Goal: Check status: Check status

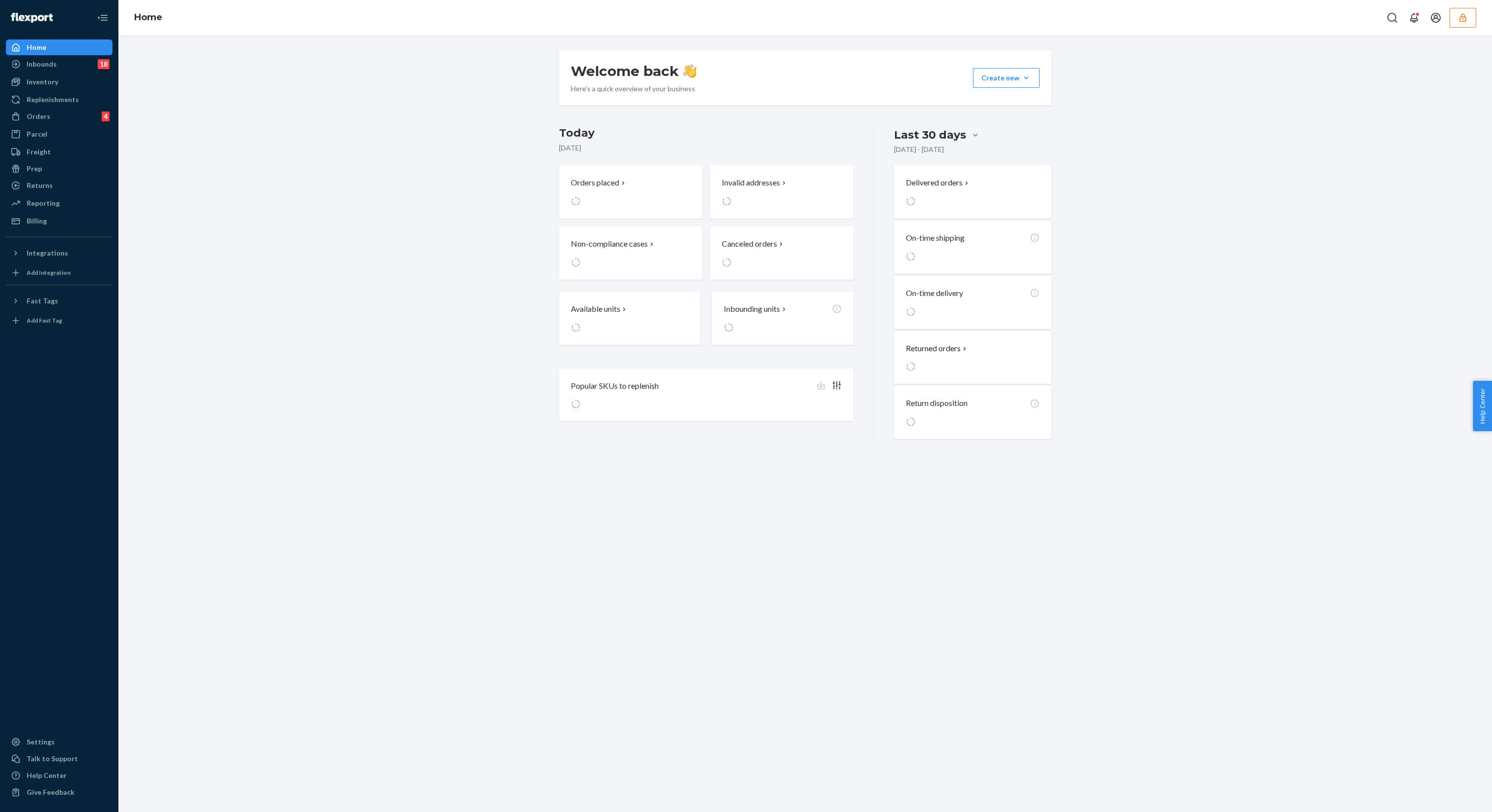
click at [1471, 25] on button "button" at bounding box center [1463, 18] width 26 height 20
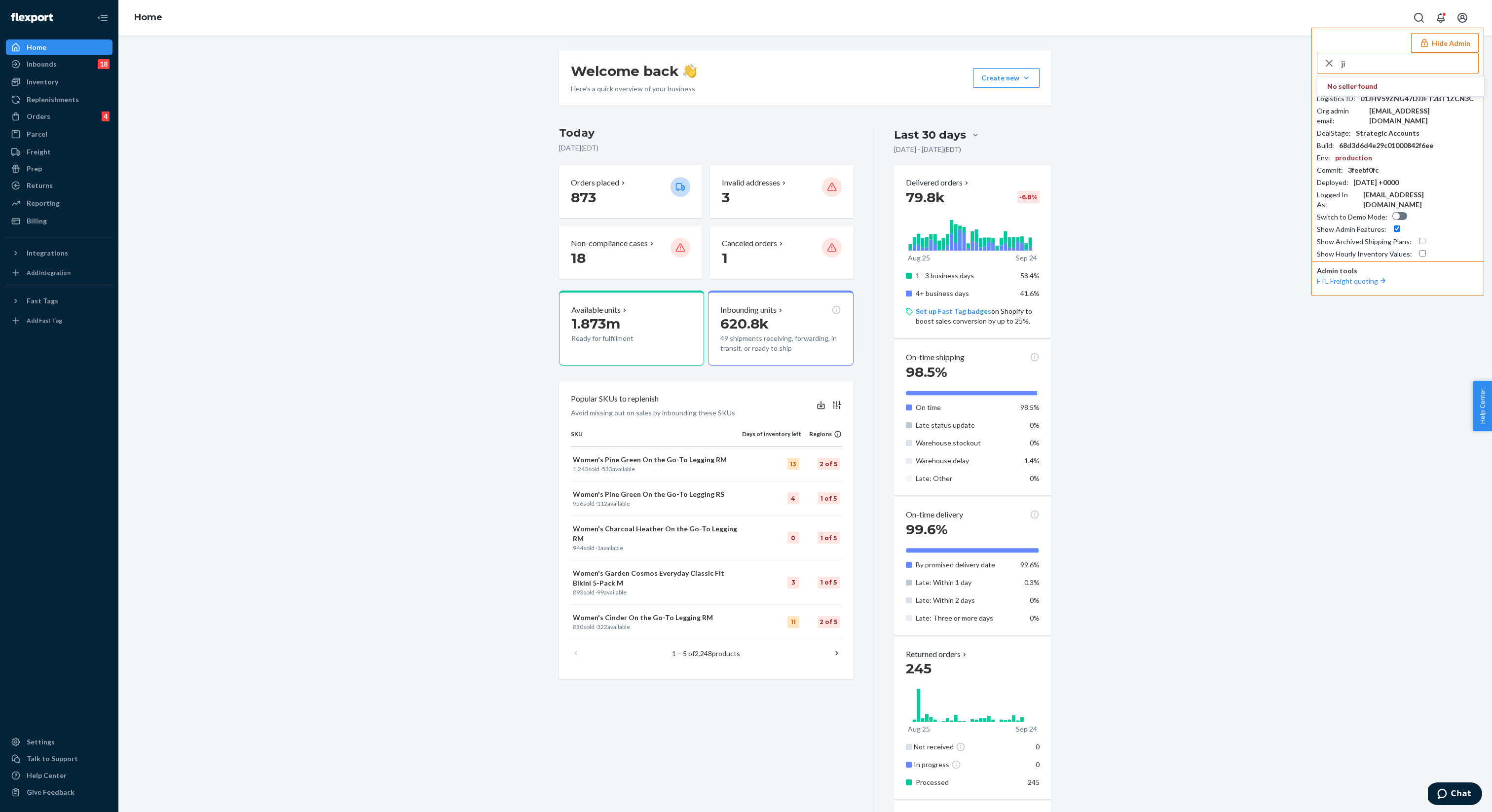
type input "j"
type input "everlane"
click at [1398, 97] on span "accounting@everlane.com" at bounding box center [1384, 96] width 114 height 10
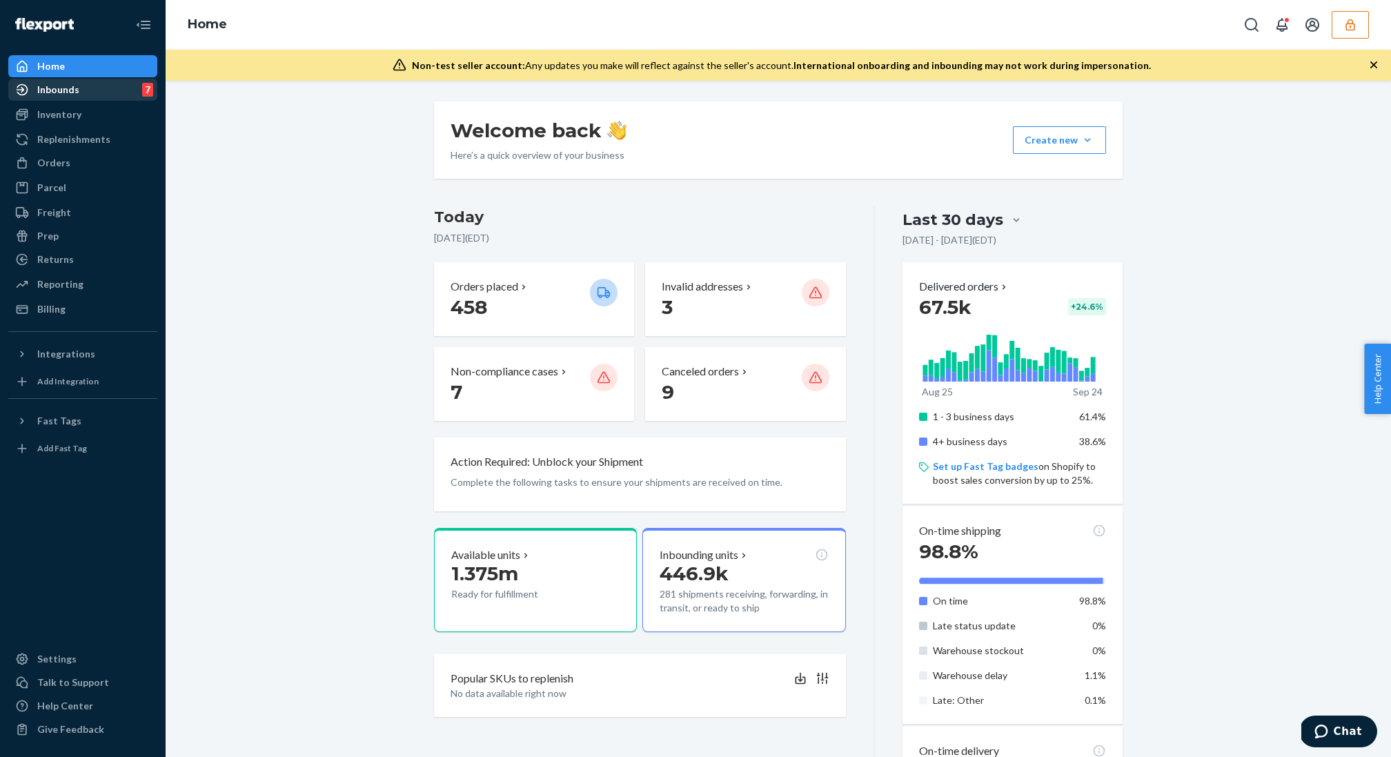
click at [84, 88] on div "Inbounds 7" at bounding box center [83, 89] width 146 height 19
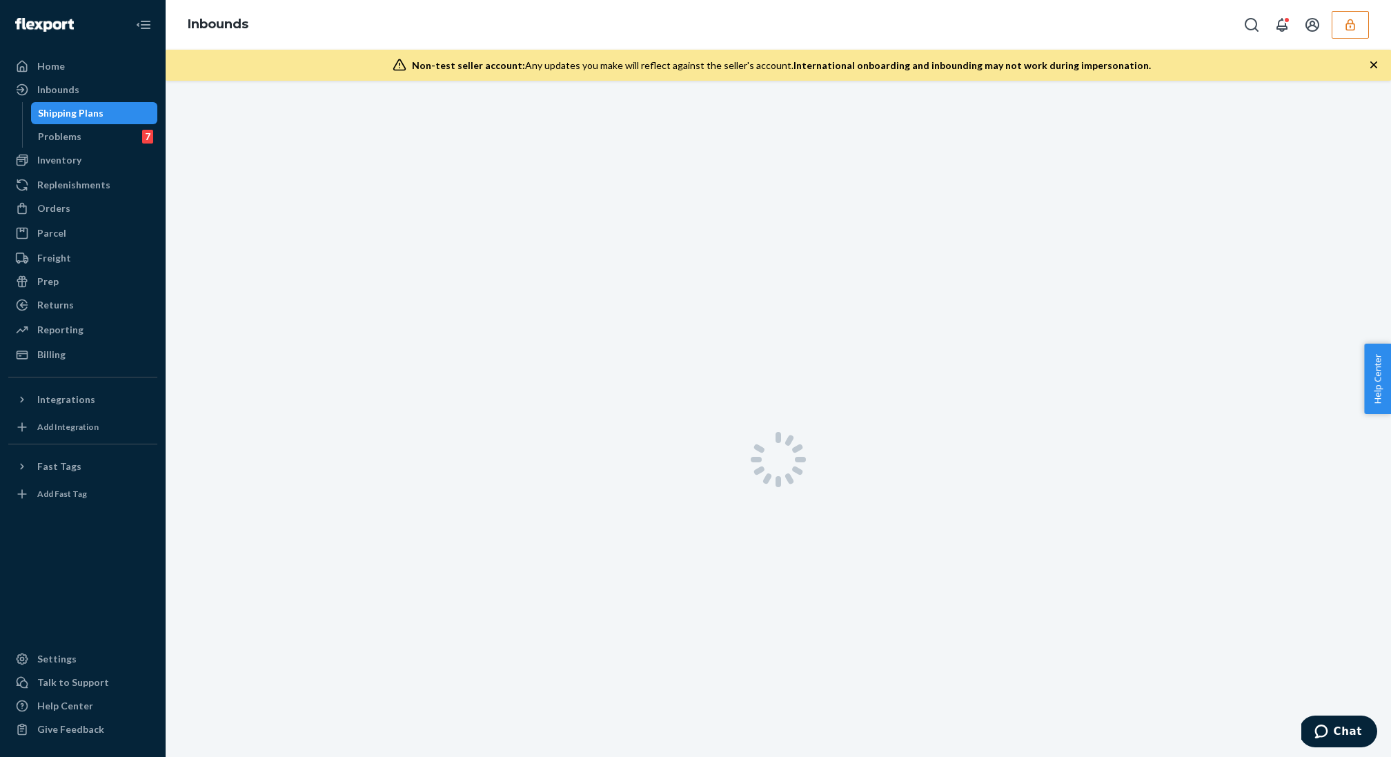
click at [383, 116] on div at bounding box center [779, 459] width 1226 height 757
click at [1372, 67] on icon "button" at bounding box center [1374, 64] width 7 height 7
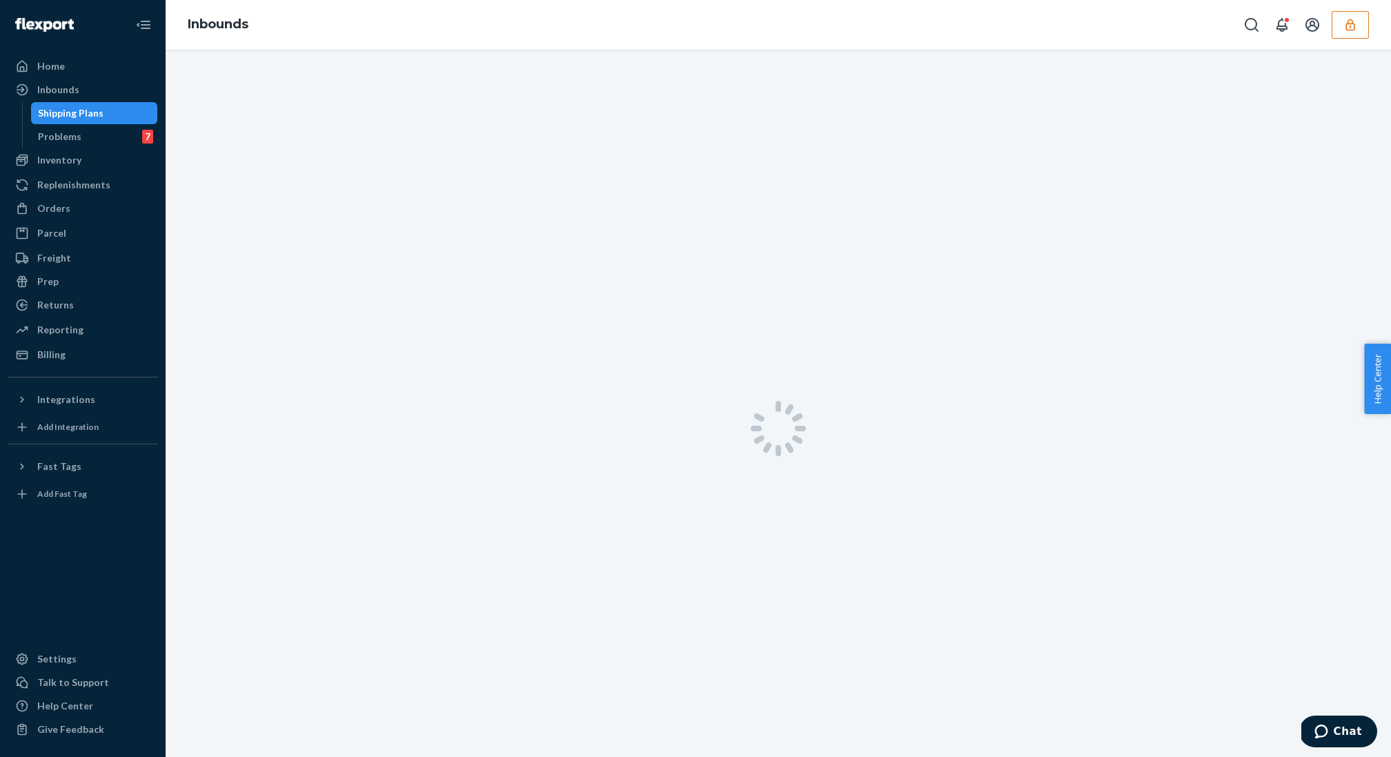
click at [1072, 202] on div at bounding box center [779, 428] width 1226 height 757
click at [63, 127] on div "Problems 7" at bounding box center [94, 136] width 124 height 19
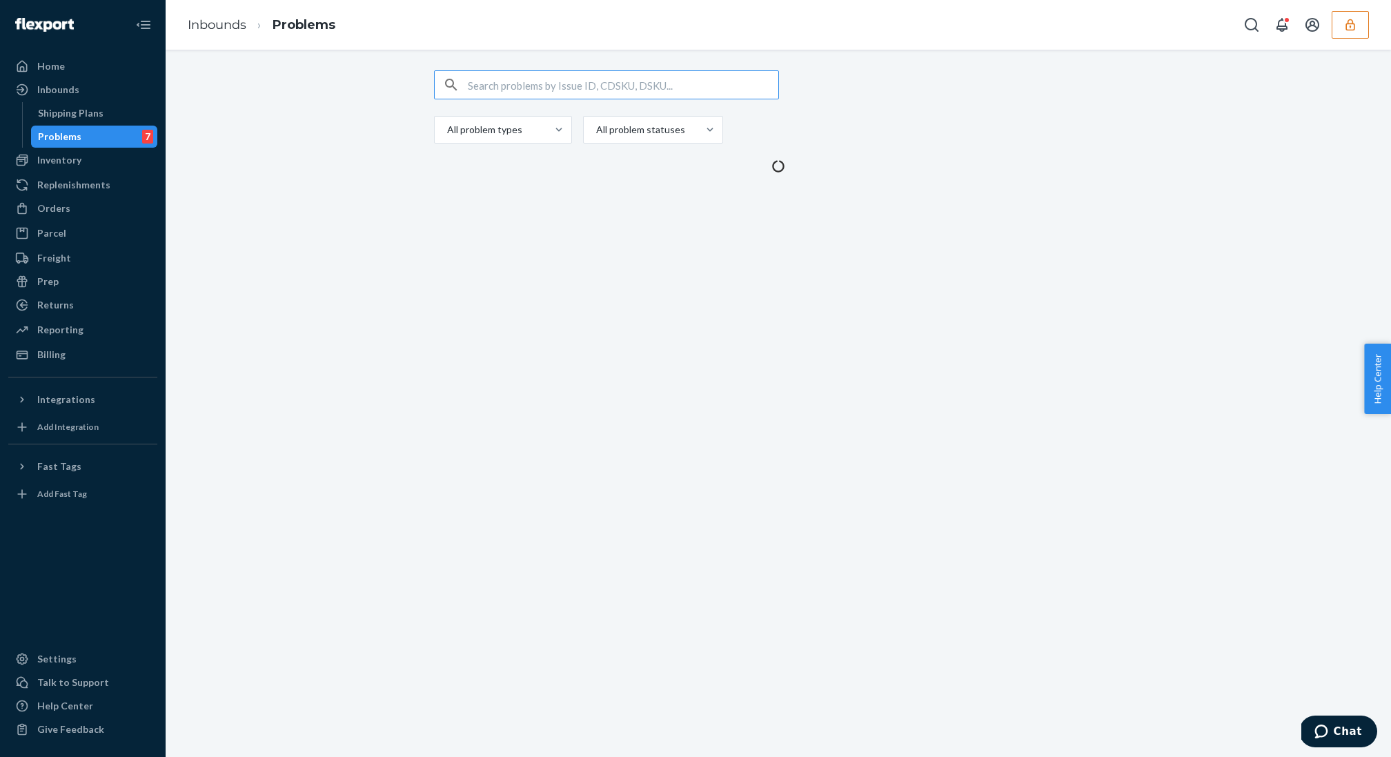
click at [63, 127] on div "Problems 7" at bounding box center [94, 136] width 124 height 19
click at [63, 120] on div "Shipping Plans" at bounding box center [94, 113] width 124 height 19
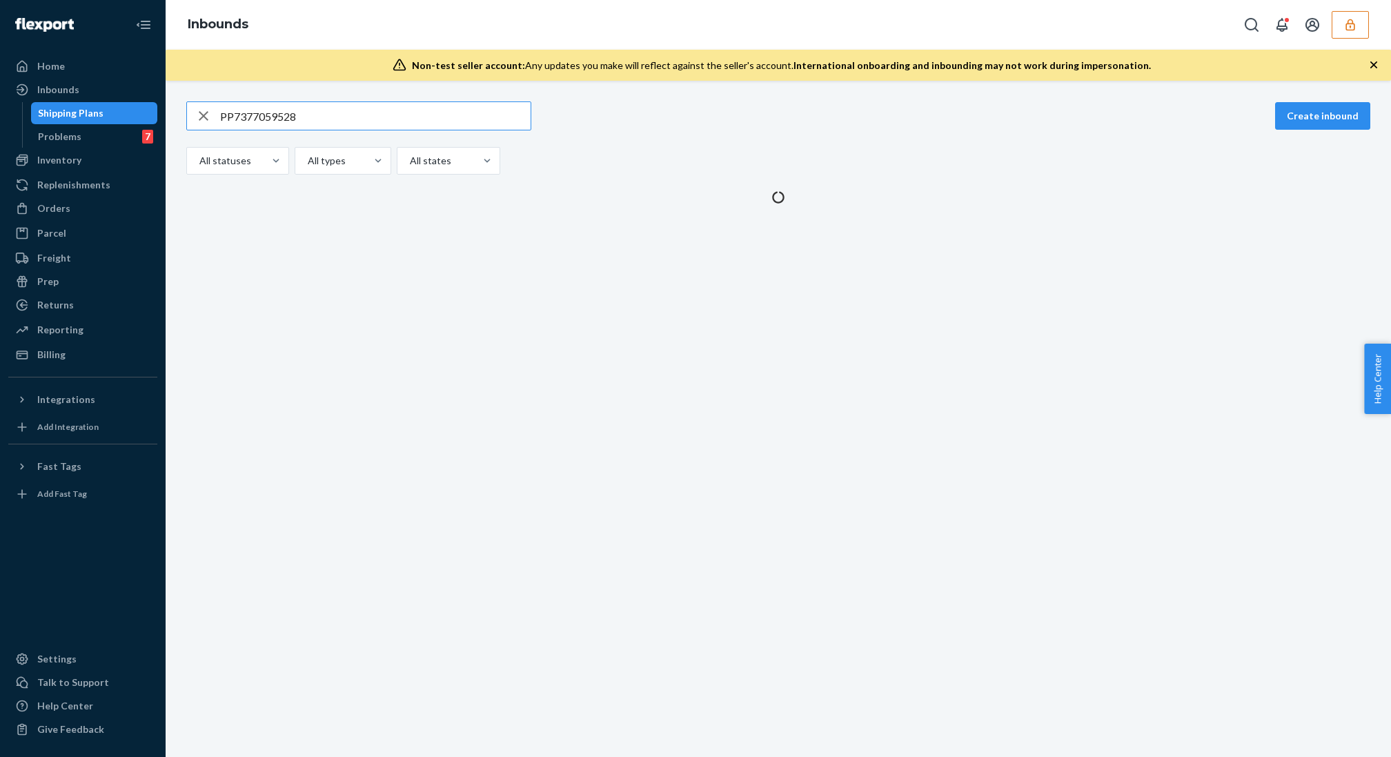
type input "PP7377059528"
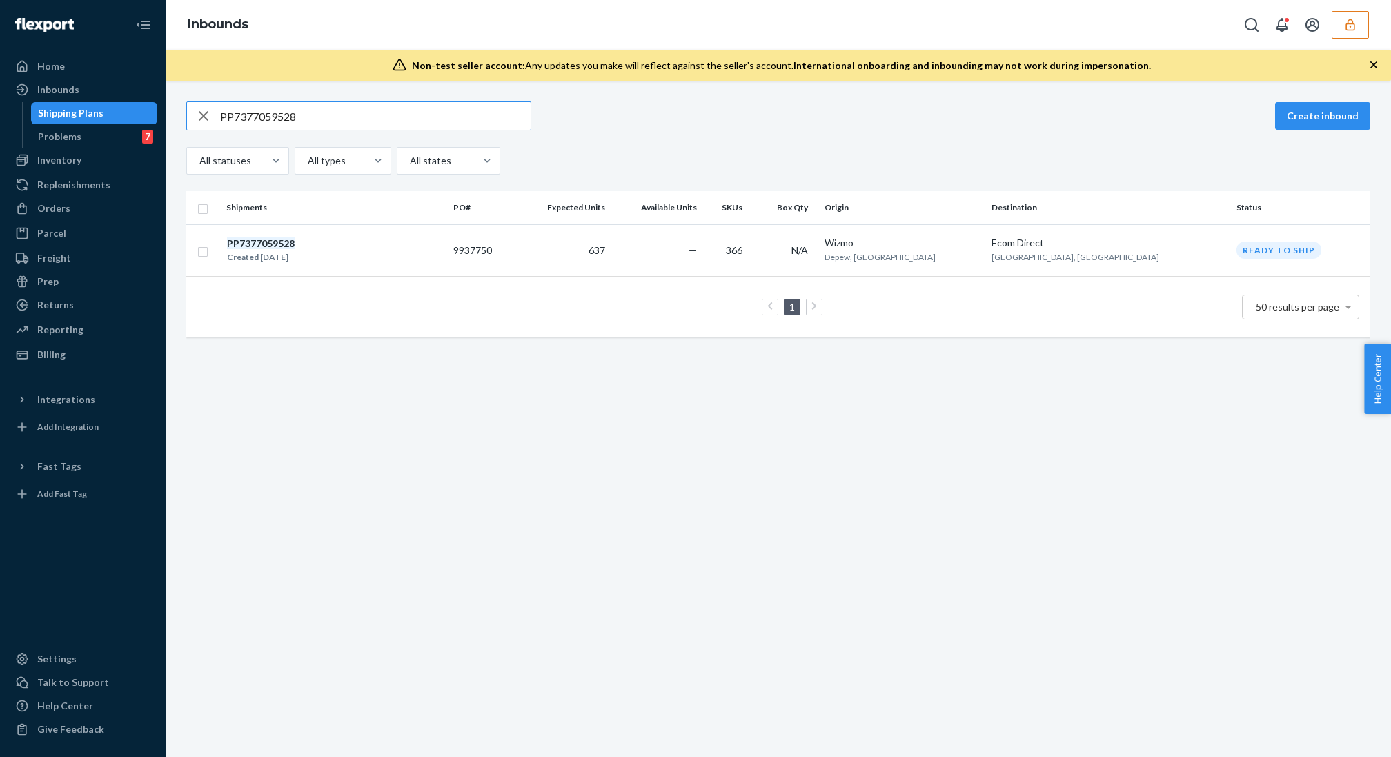
type input "PP7377059528"
click at [516, 222] on th "PO#" at bounding box center [482, 207] width 68 height 33
click at [516, 255] on td "9937750" at bounding box center [482, 250] width 68 height 52
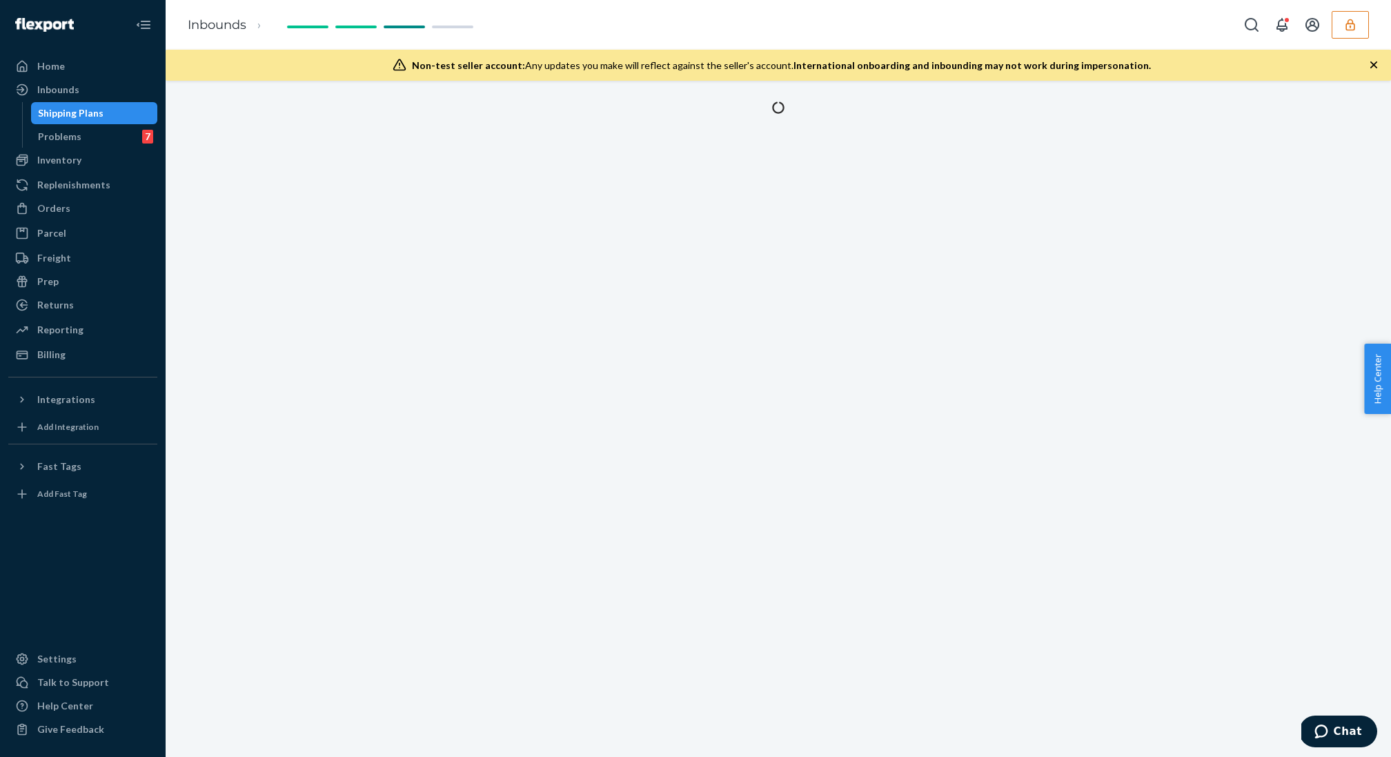
click at [549, 255] on div at bounding box center [779, 419] width 1226 height 676
click at [716, 275] on div at bounding box center [779, 419] width 1226 height 676
click at [1374, 70] on icon "button" at bounding box center [1374, 65] width 14 height 14
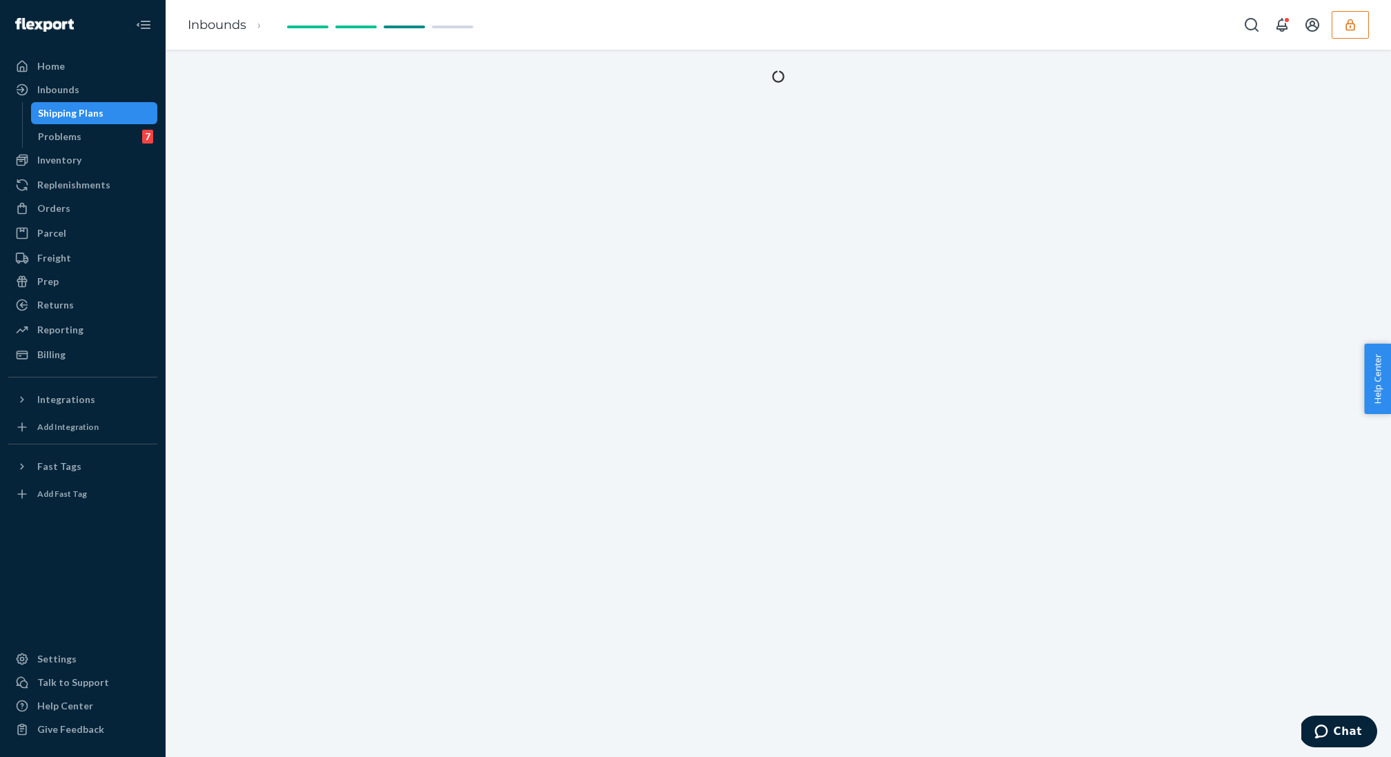
click at [642, 157] on div at bounding box center [779, 403] width 1226 height 707
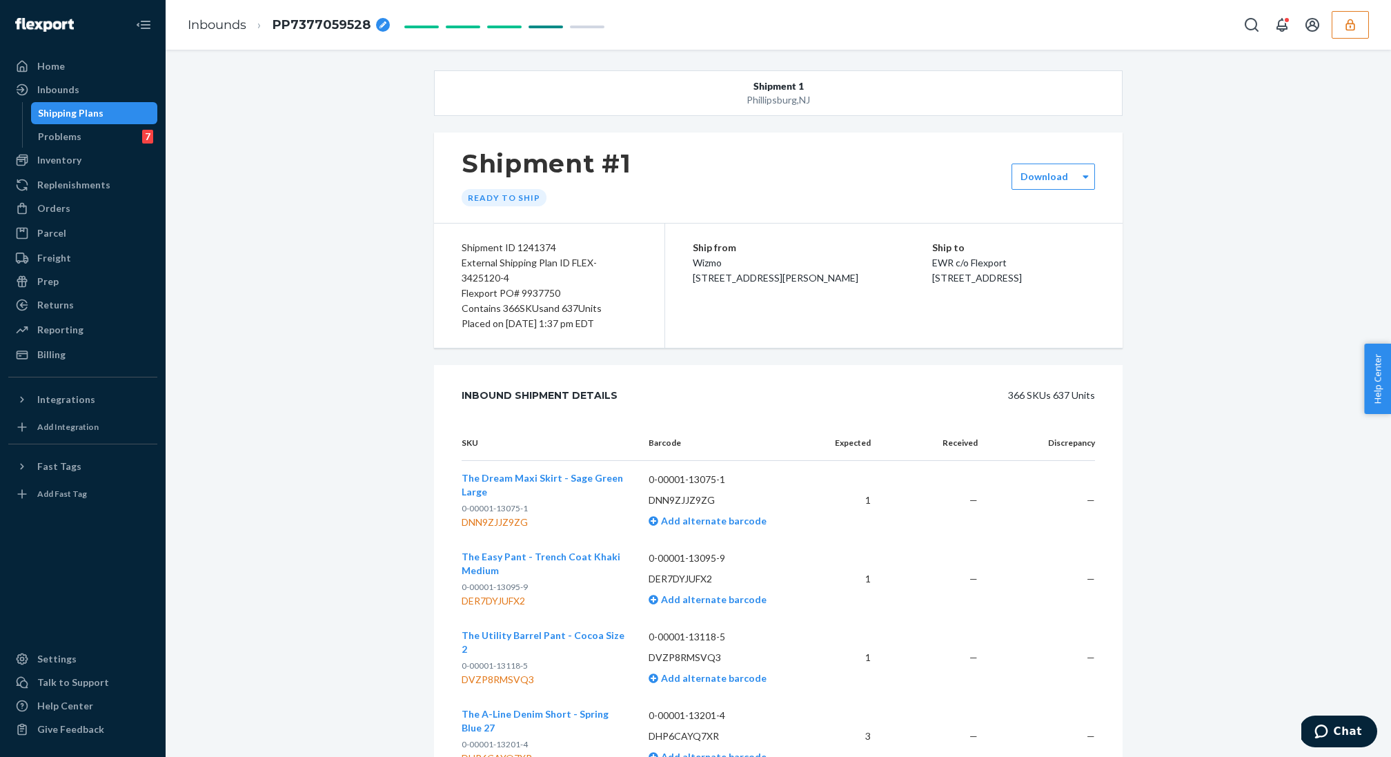
click at [544, 289] on div "Flexport PO# 9937750" at bounding box center [549, 293] width 175 height 15
copy div "9937750"
click at [1347, 19] on icon "button" at bounding box center [1351, 25] width 14 height 14
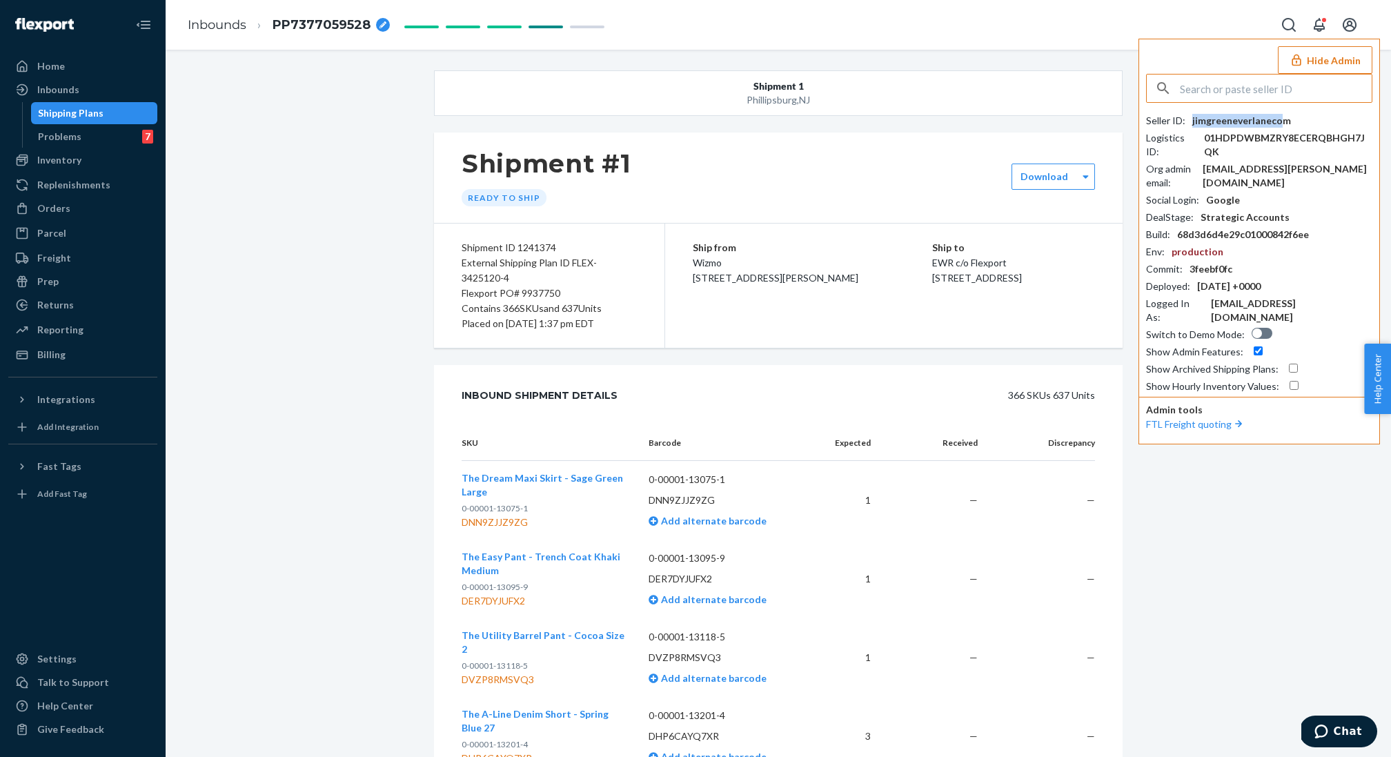
click at [1275, 121] on div "jimgreeneverlanecom" at bounding box center [1242, 121] width 99 height 14
click at [101, 115] on div "Shipping Plans" at bounding box center [94, 113] width 124 height 19
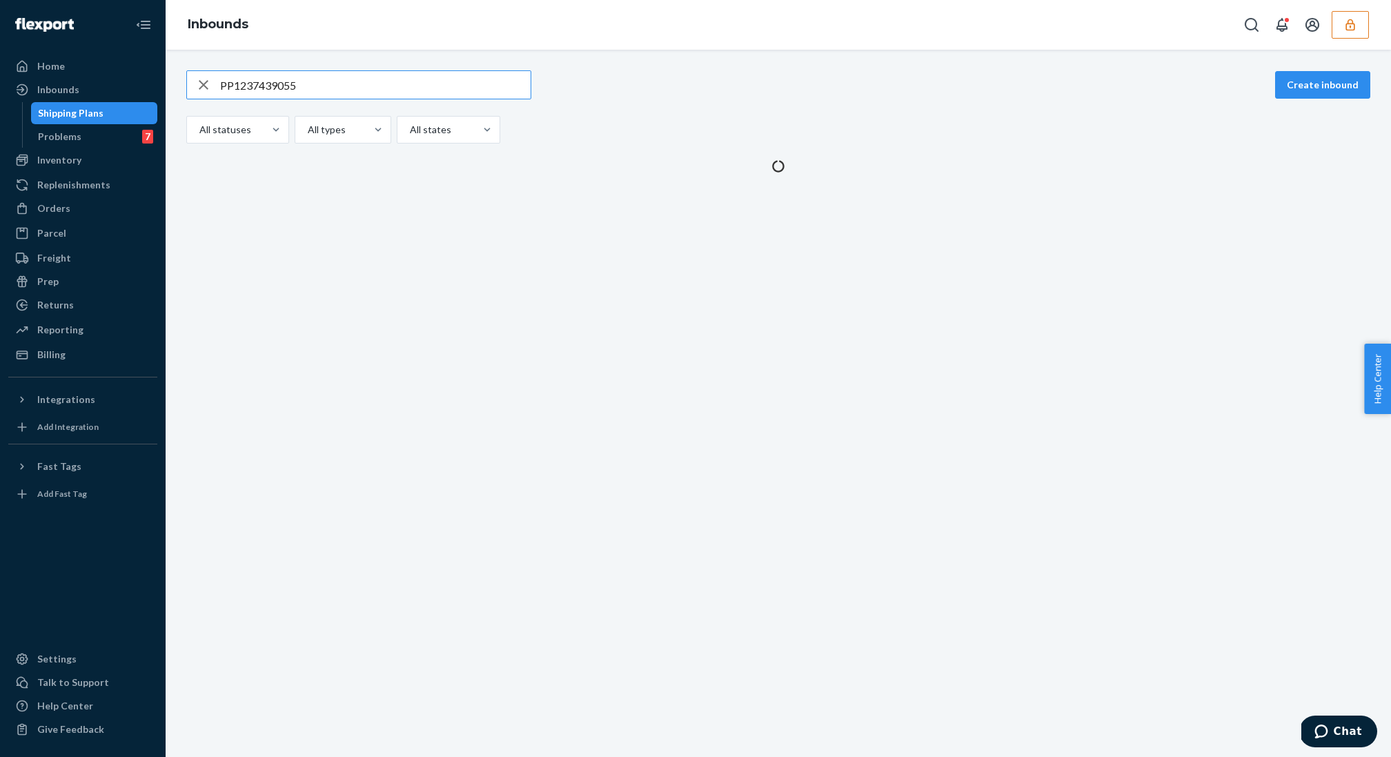
type input "PP1237439055"
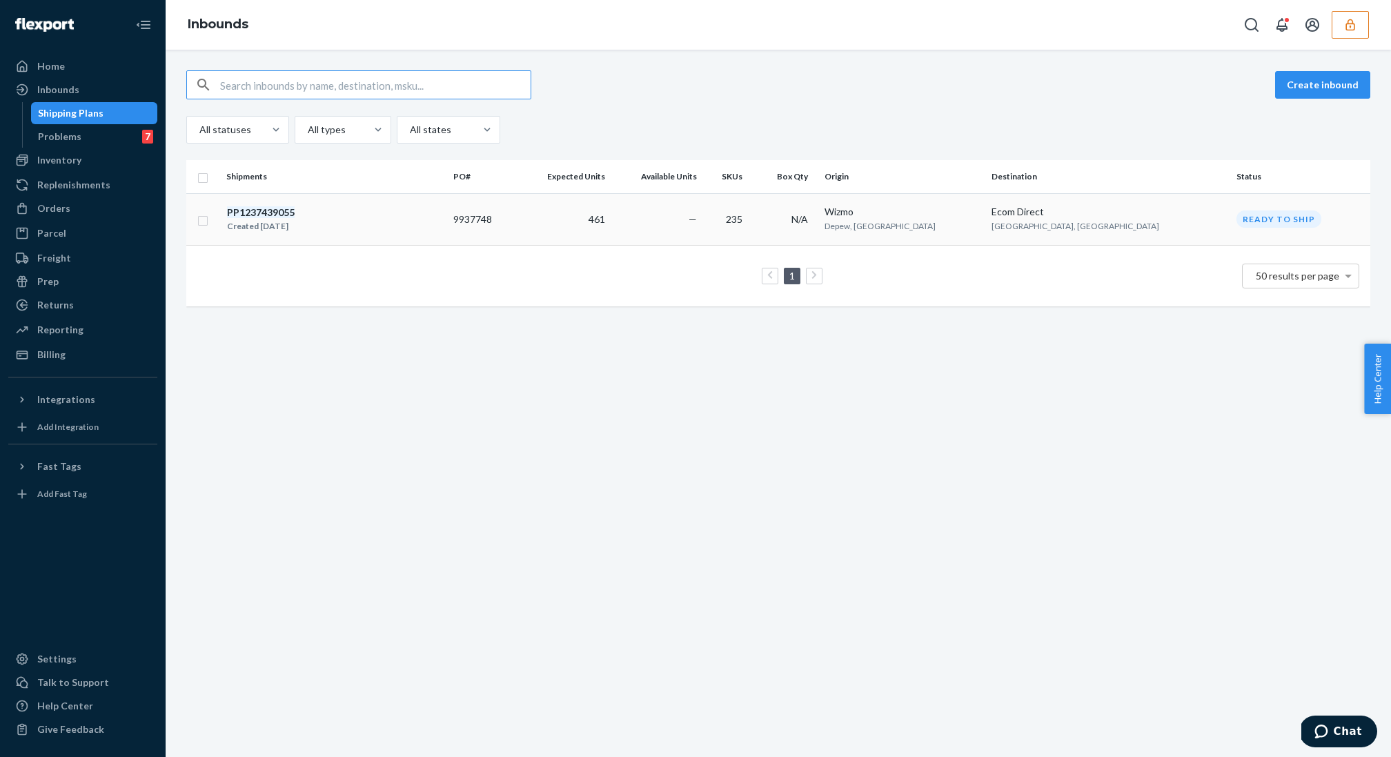
click at [417, 206] on div "PP1237439055 Created Sep 16, 2025" at bounding box center [334, 219] width 216 height 29
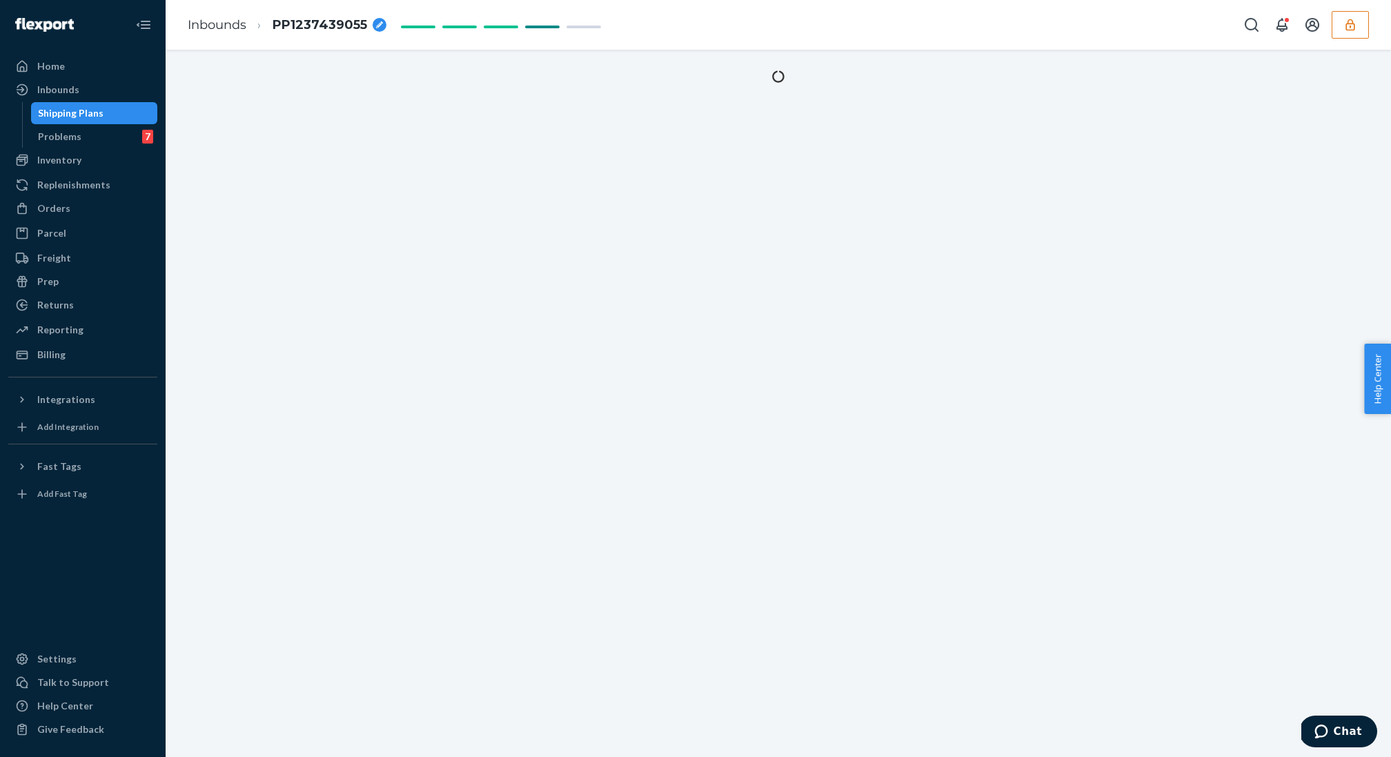
click at [799, 113] on div at bounding box center [778, 98] width 1205 height 57
click at [602, 123] on div at bounding box center [778, 98] width 1205 height 57
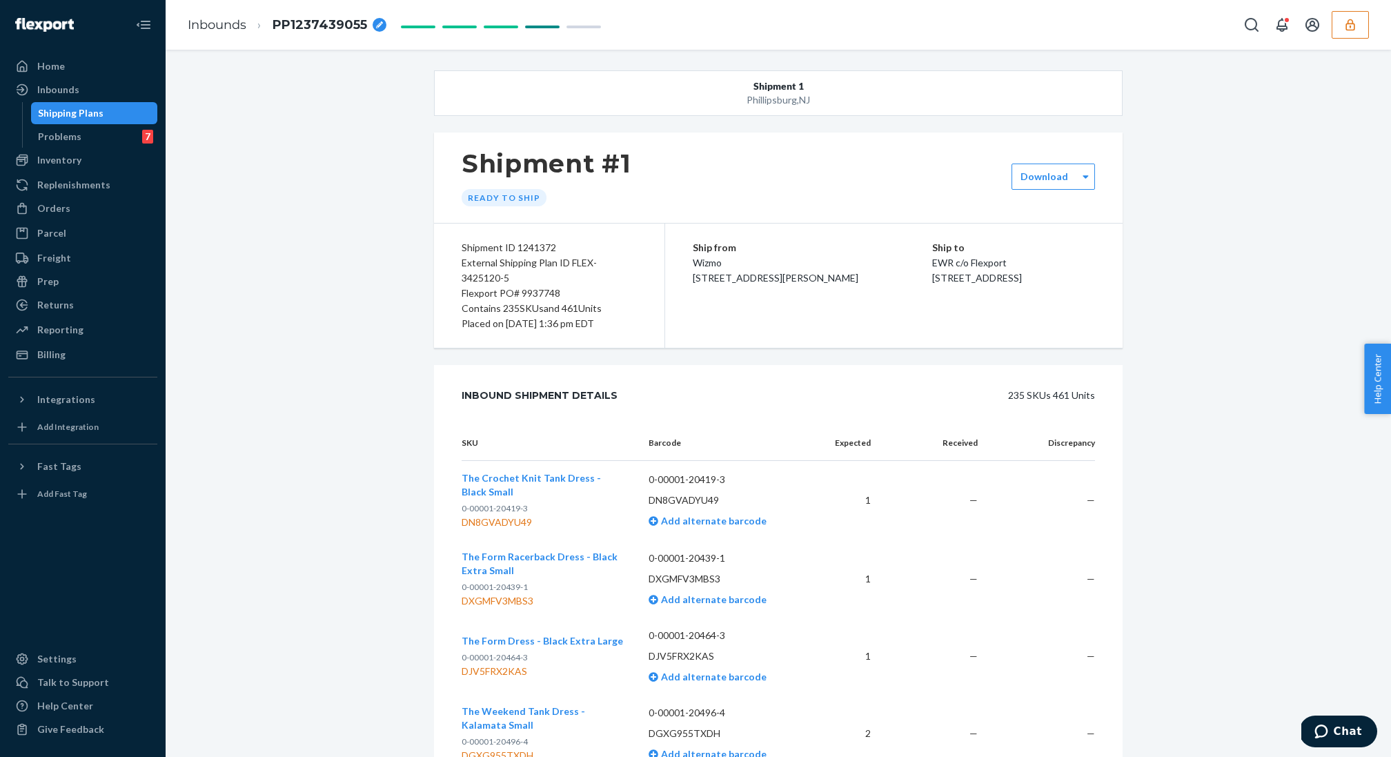
click at [544, 290] on div "Flexport PO# 9937748" at bounding box center [549, 293] width 175 height 15
copy div "9937748"
click at [137, 121] on div "Shipping Plans" at bounding box center [94, 113] width 124 height 19
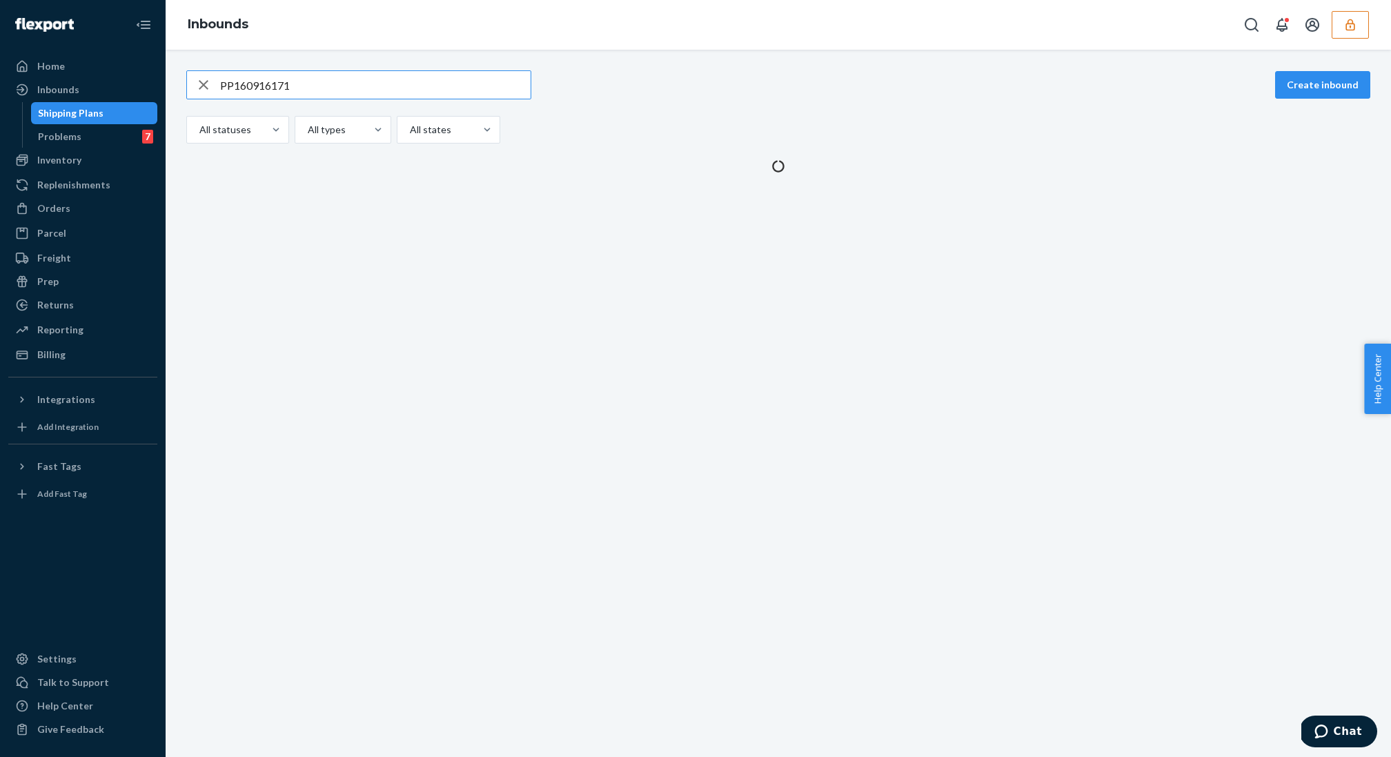
type input "PP160916171"
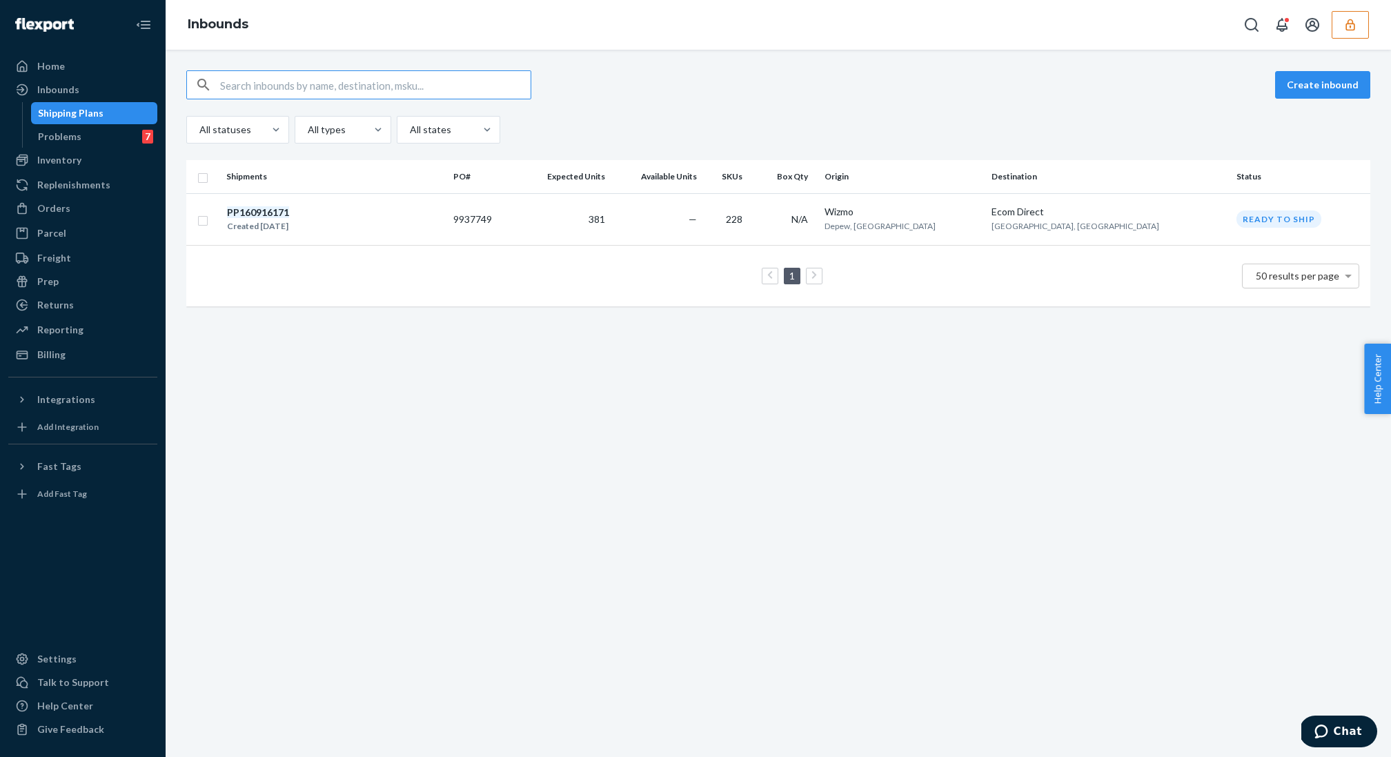
type input "PP160916171"
click at [366, 205] on div "PP160916171 Created Sep 16, 2025" at bounding box center [334, 219] width 216 height 29
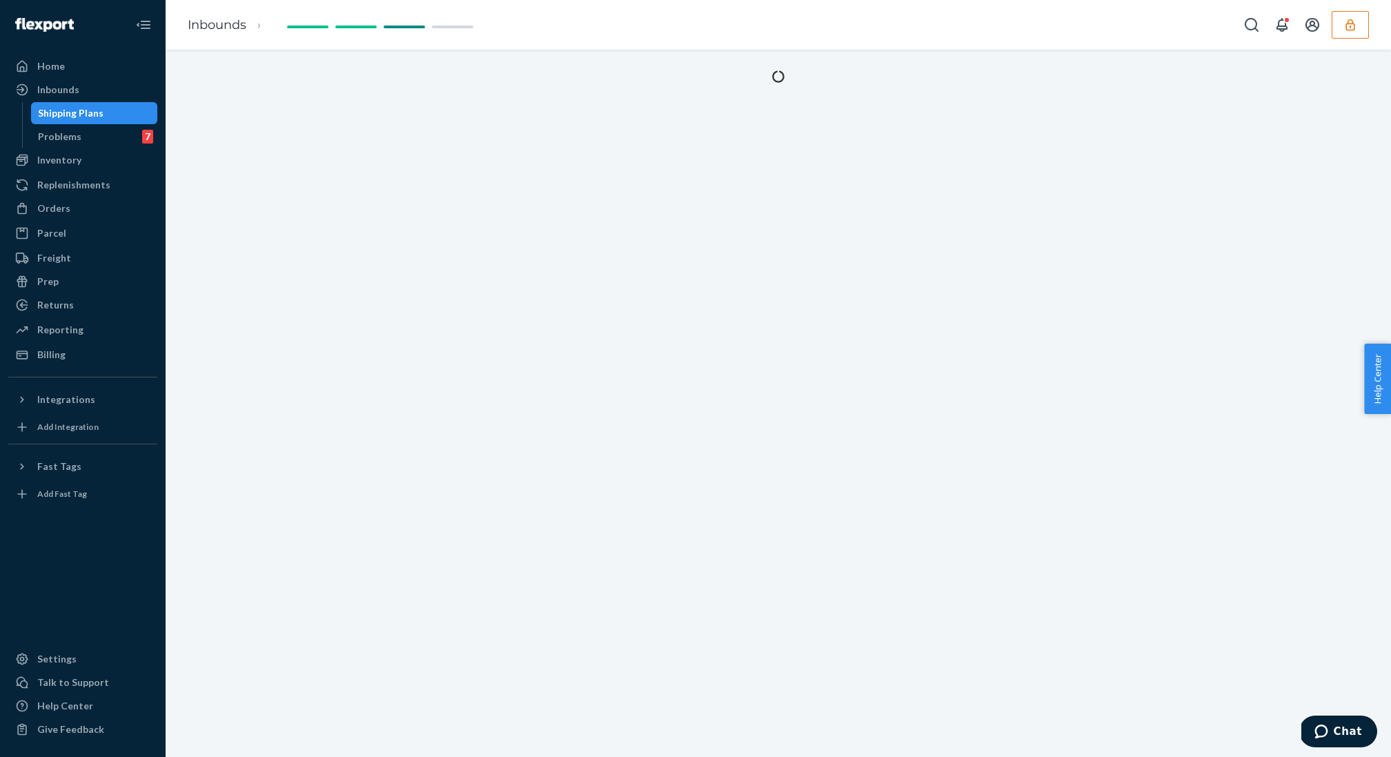
click at [623, 163] on div at bounding box center [779, 403] width 1226 height 707
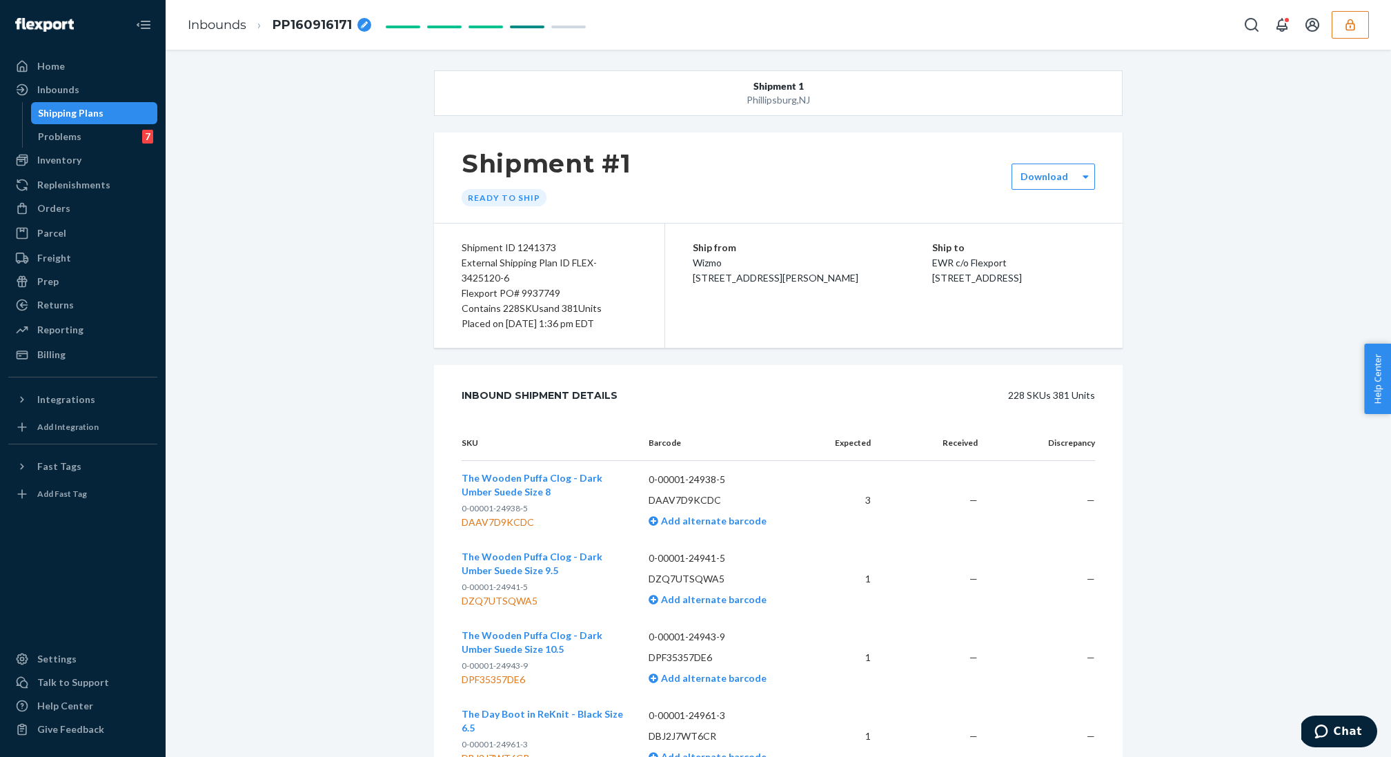
click at [527, 286] on div "Flexport PO# 9937749" at bounding box center [549, 293] width 175 height 15
copy div "Flexport PO# 9937749"
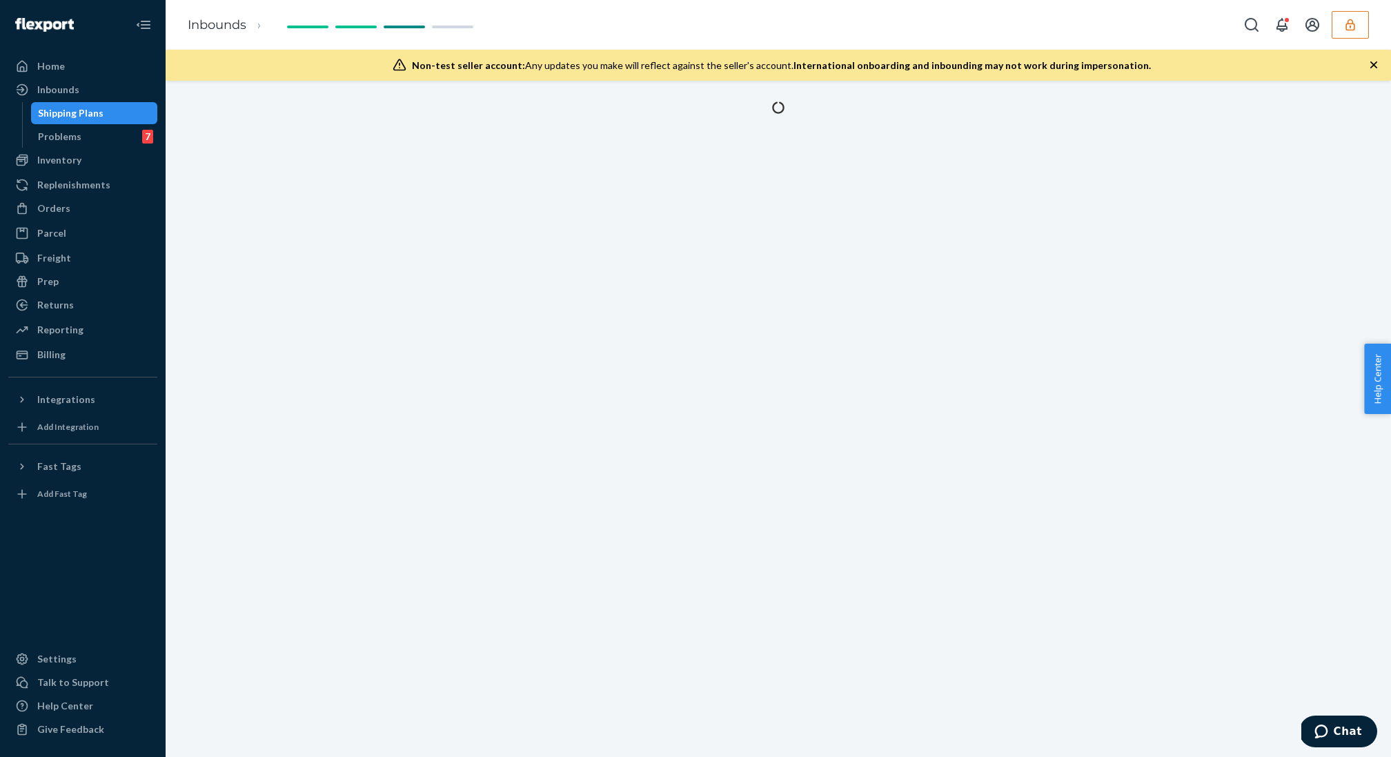
click at [498, 159] on div at bounding box center [779, 419] width 1226 height 676
click at [660, 131] on div at bounding box center [778, 129] width 1205 height 57
click at [1373, 68] on icon "button" at bounding box center [1374, 65] width 14 height 14
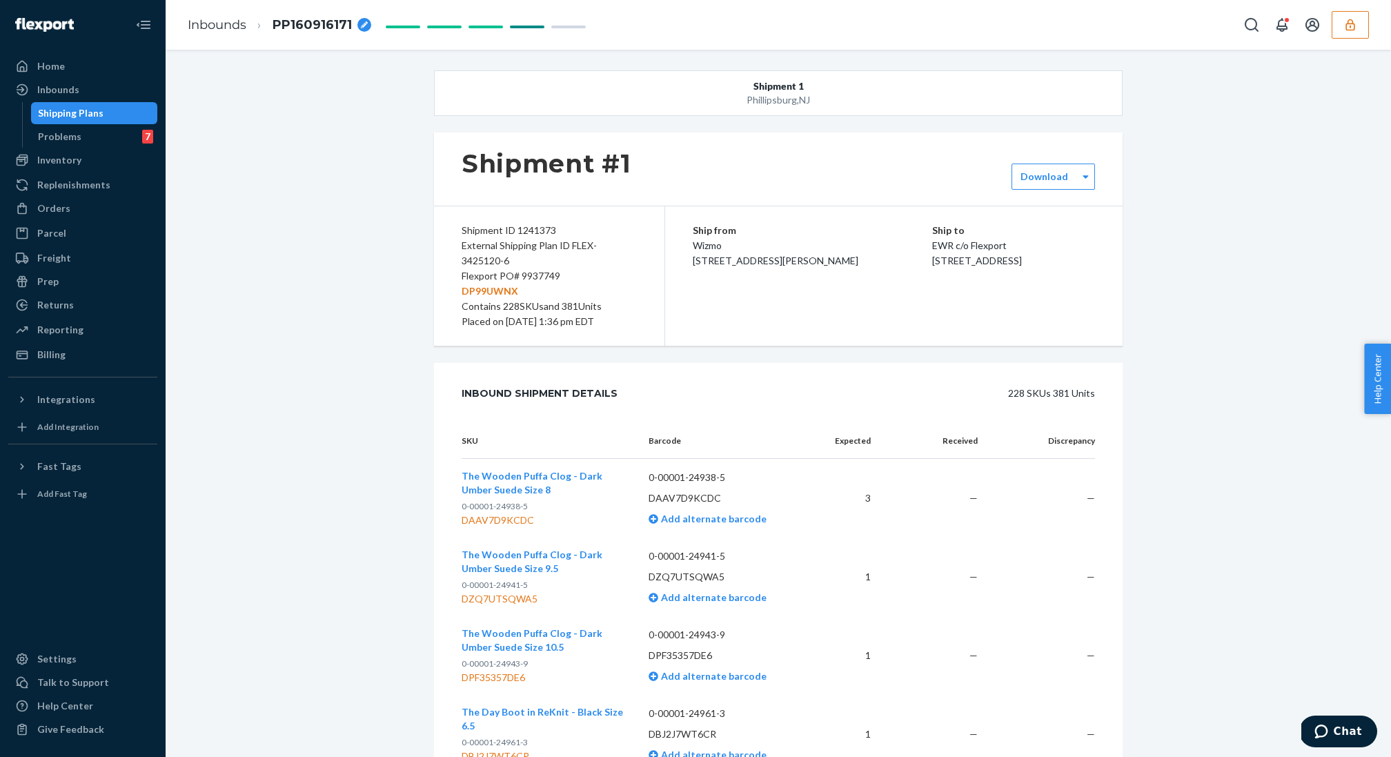
click at [990, 156] on div "Shipment #1" at bounding box center [778, 169] width 689 height 73
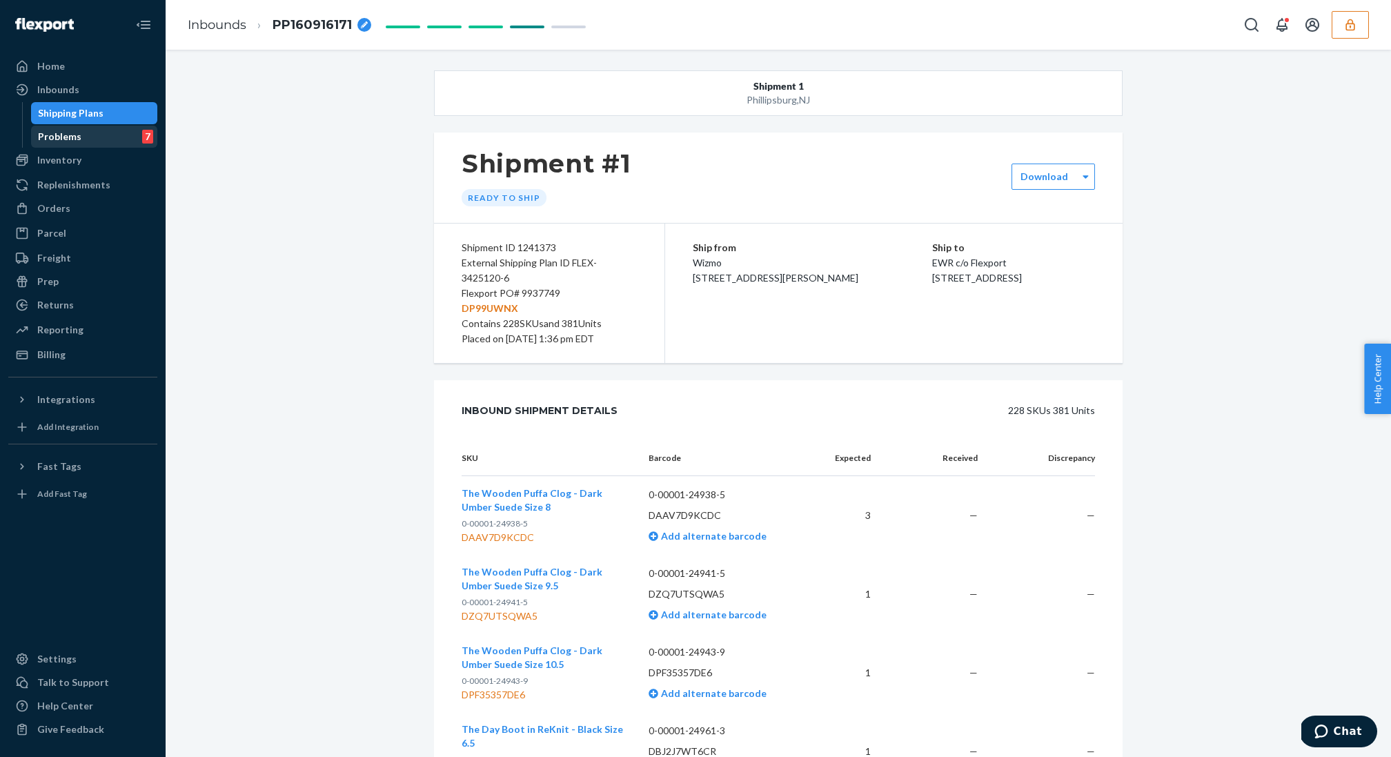
click at [144, 128] on div "Problems 7" at bounding box center [94, 136] width 124 height 19
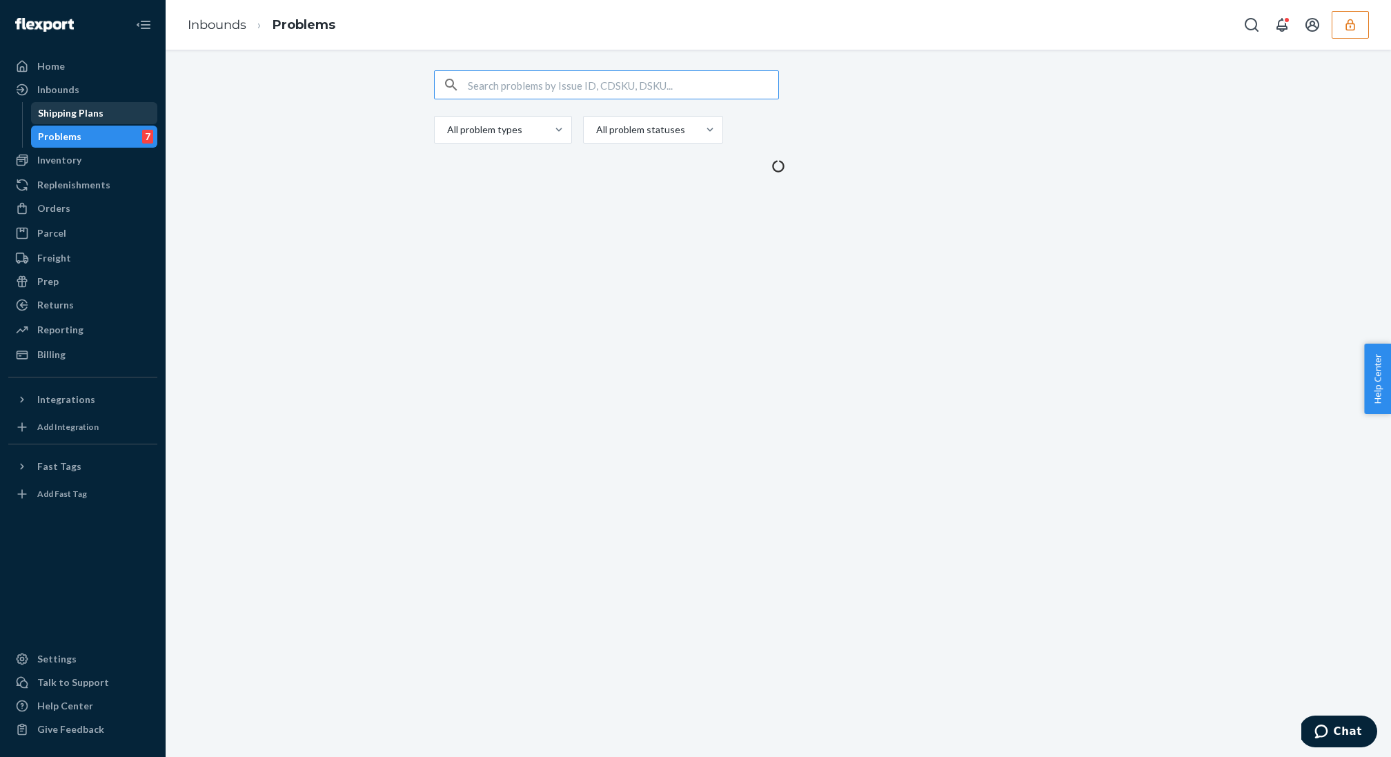
click at [141, 117] on div "Shipping Plans" at bounding box center [94, 113] width 124 height 19
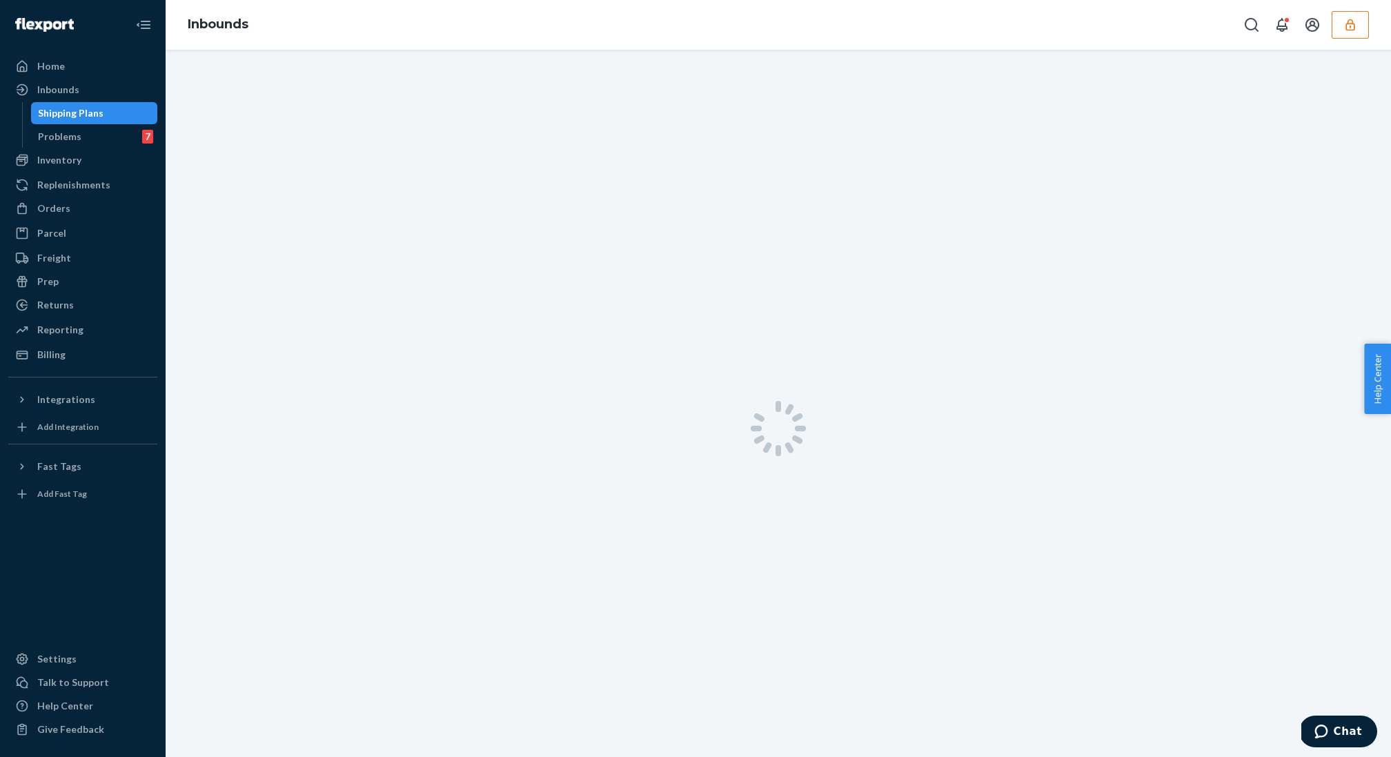
click at [335, 104] on div at bounding box center [779, 428] width 1226 height 757
click at [389, 82] on div at bounding box center [779, 428] width 1226 height 757
click at [389, 84] on input "text" at bounding box center [375, 85] width 311 height 28
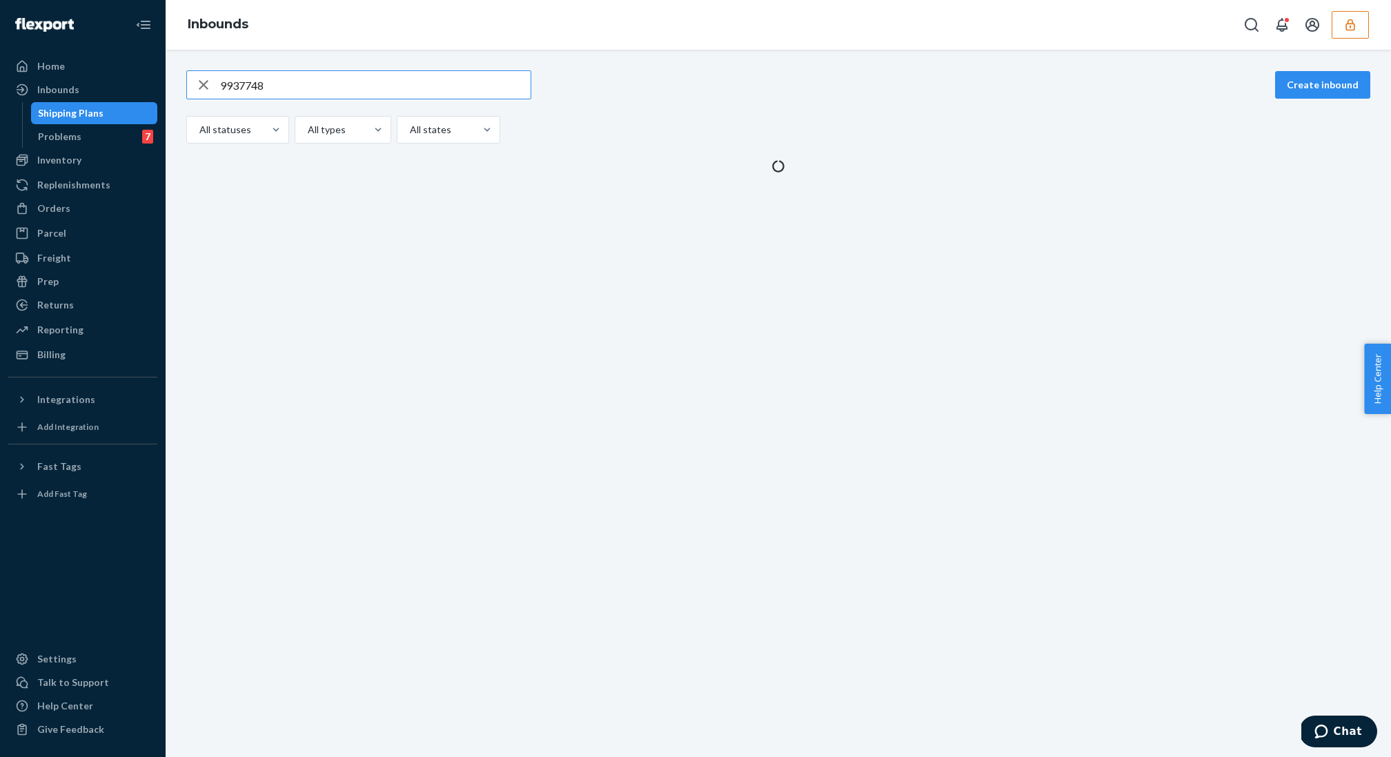
type input "9937748"
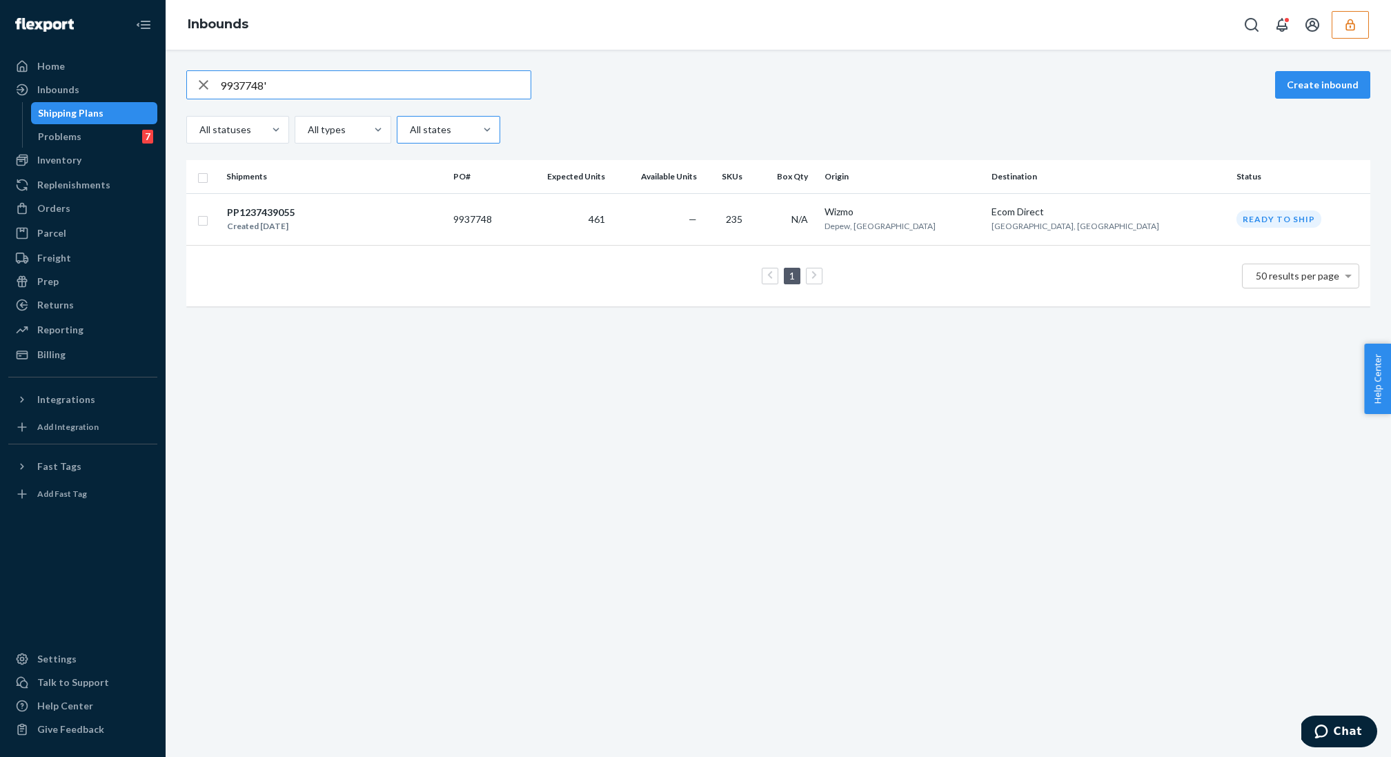
type input "9937748"
click at [442, 223] on div "PP1237439055 Created Sep 16, 2025" at bounding box center [334, 219] width 216 height 29
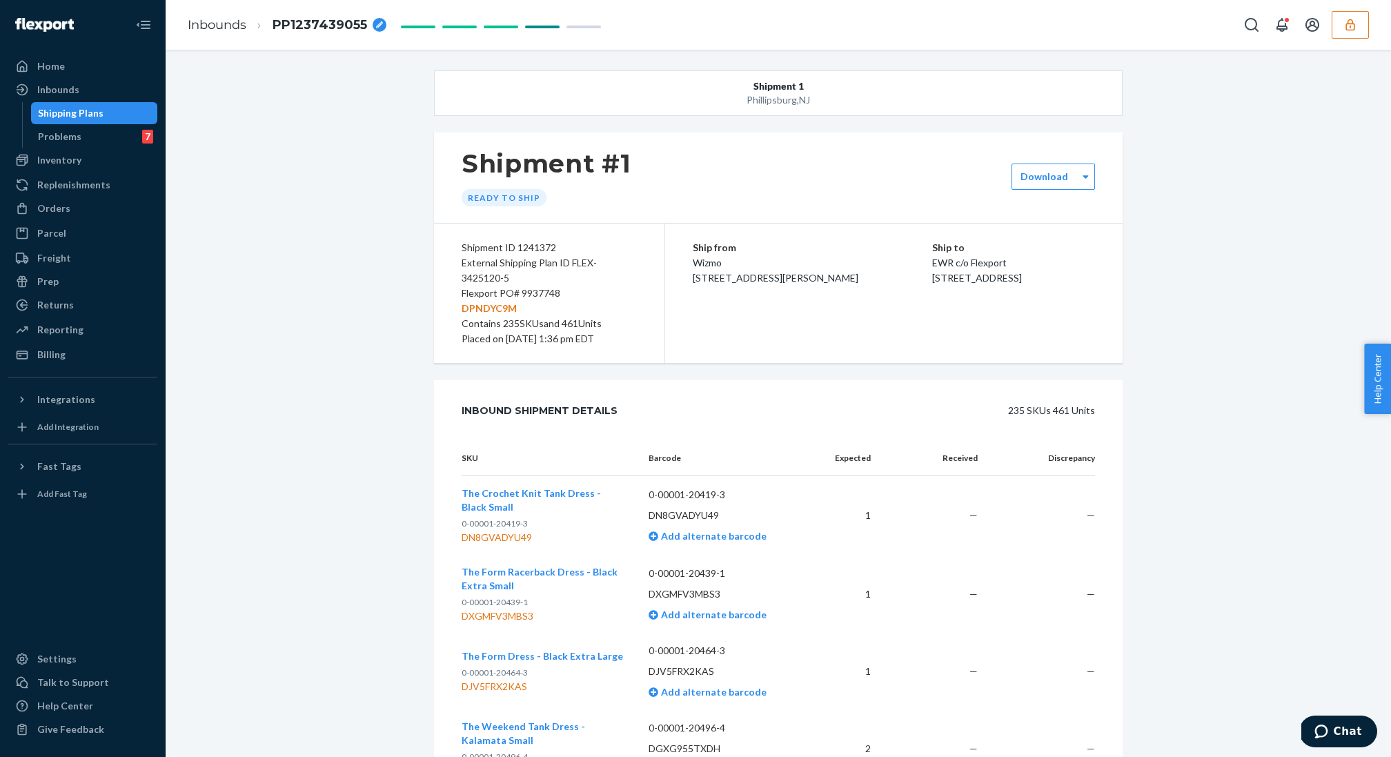
click at [490, 288] on div "Flexport PO# 9937748 DPNDYC9M" at bounding box center [549, 301] width 175 height 30
click at [489, 303] on p "DPNDYC9M" at bounding box center [549, 308] width 175 height 15
copy p "DPNDYC9M"
click at [84, 120] on div "Shipping Plans" at bounding box center [94, 113] width 124 height 19
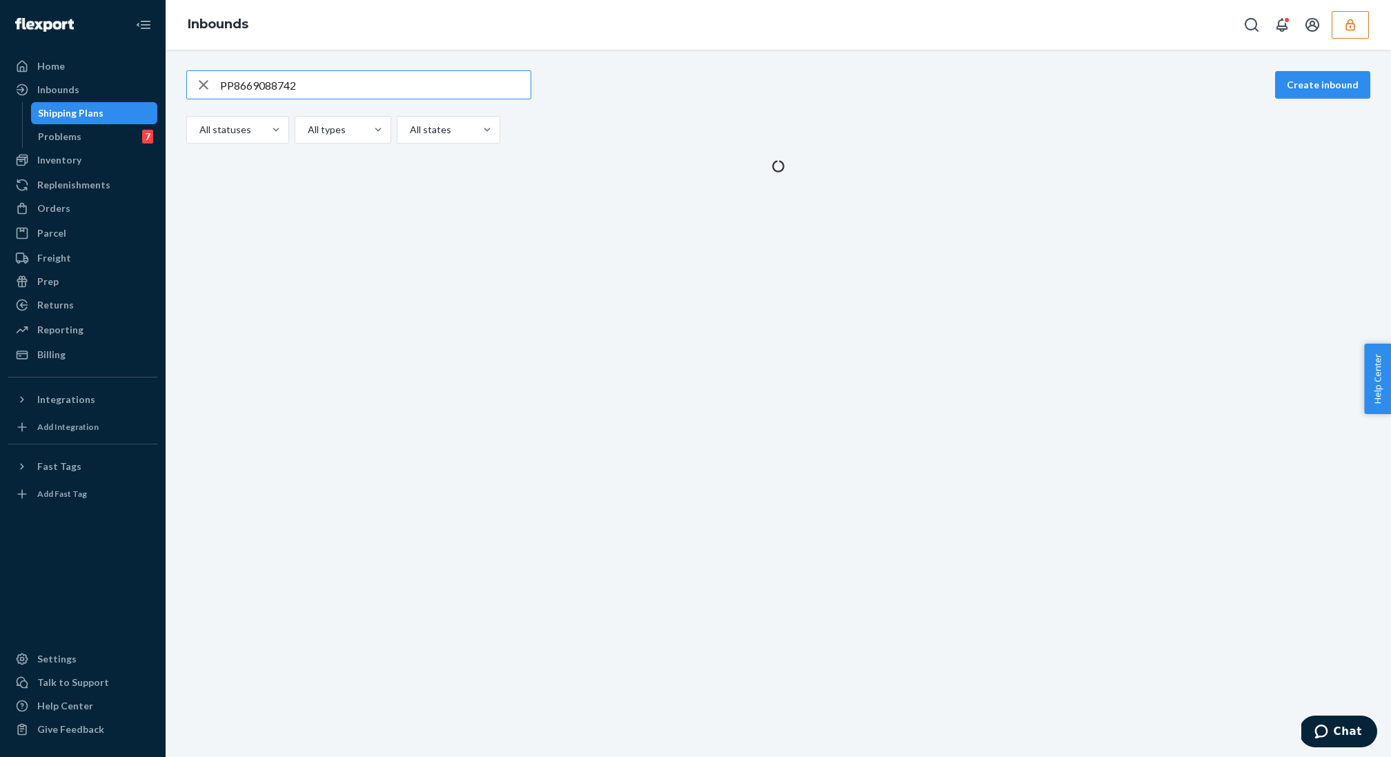
type input "PP8669088742"
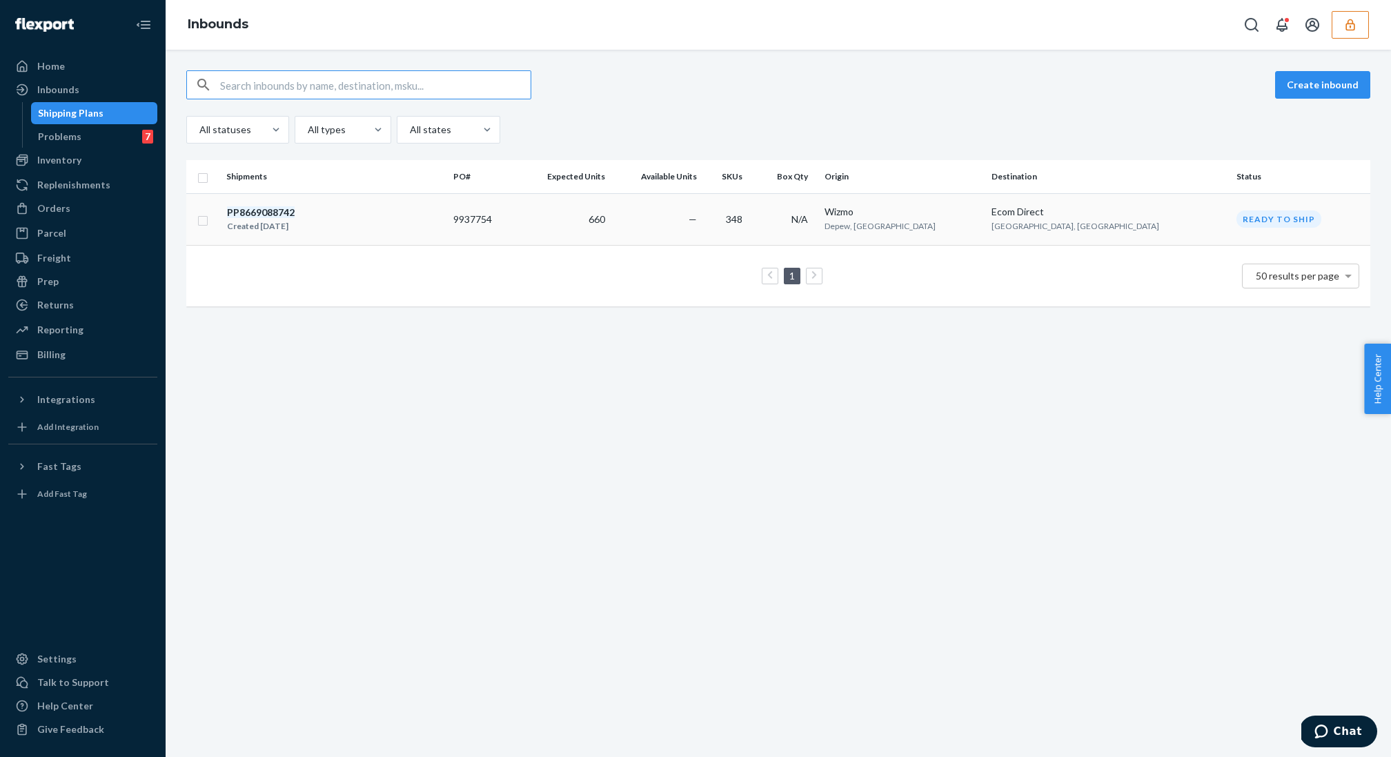
click at [398, 193] on td "PP8669088742 Created Sep 16, 2025" at bounding box center [334, 219] width 227 height 52
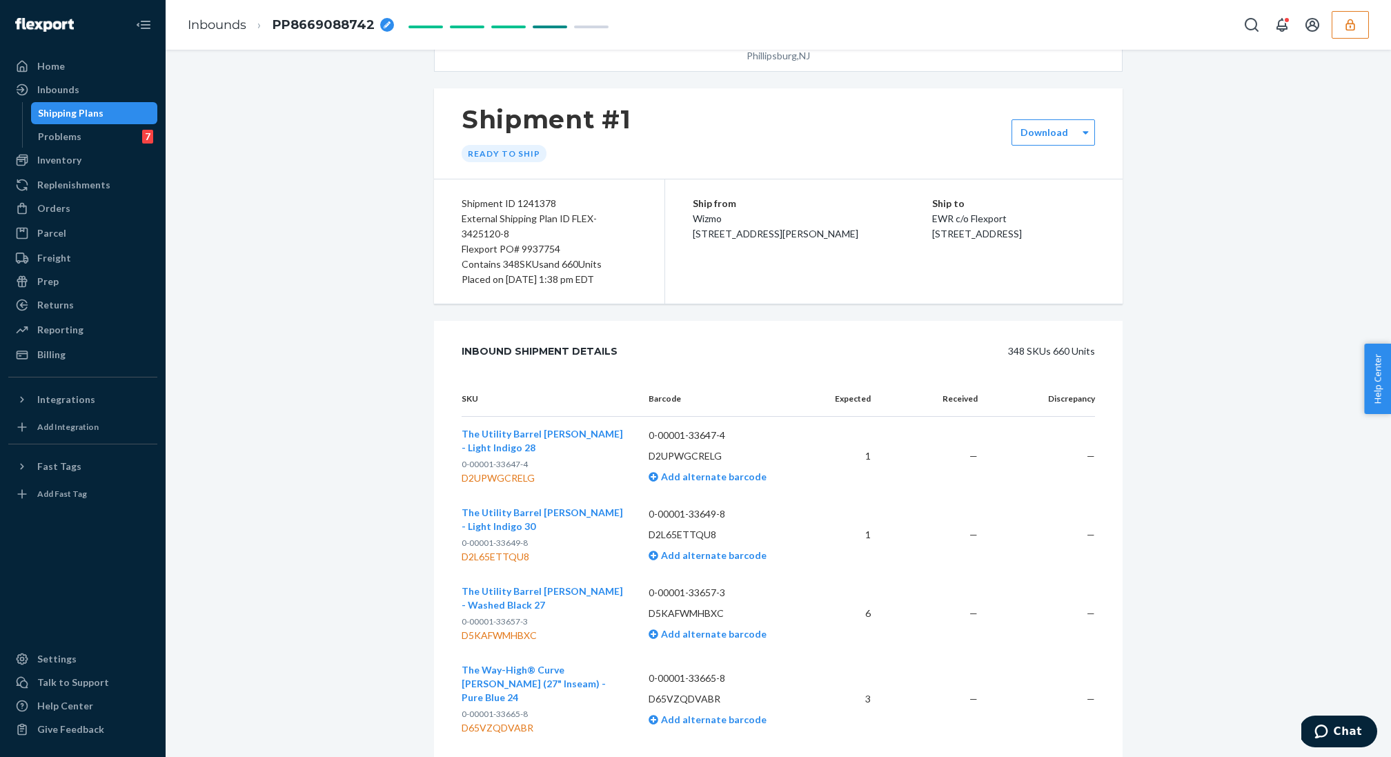
scroll to position [50, 0]
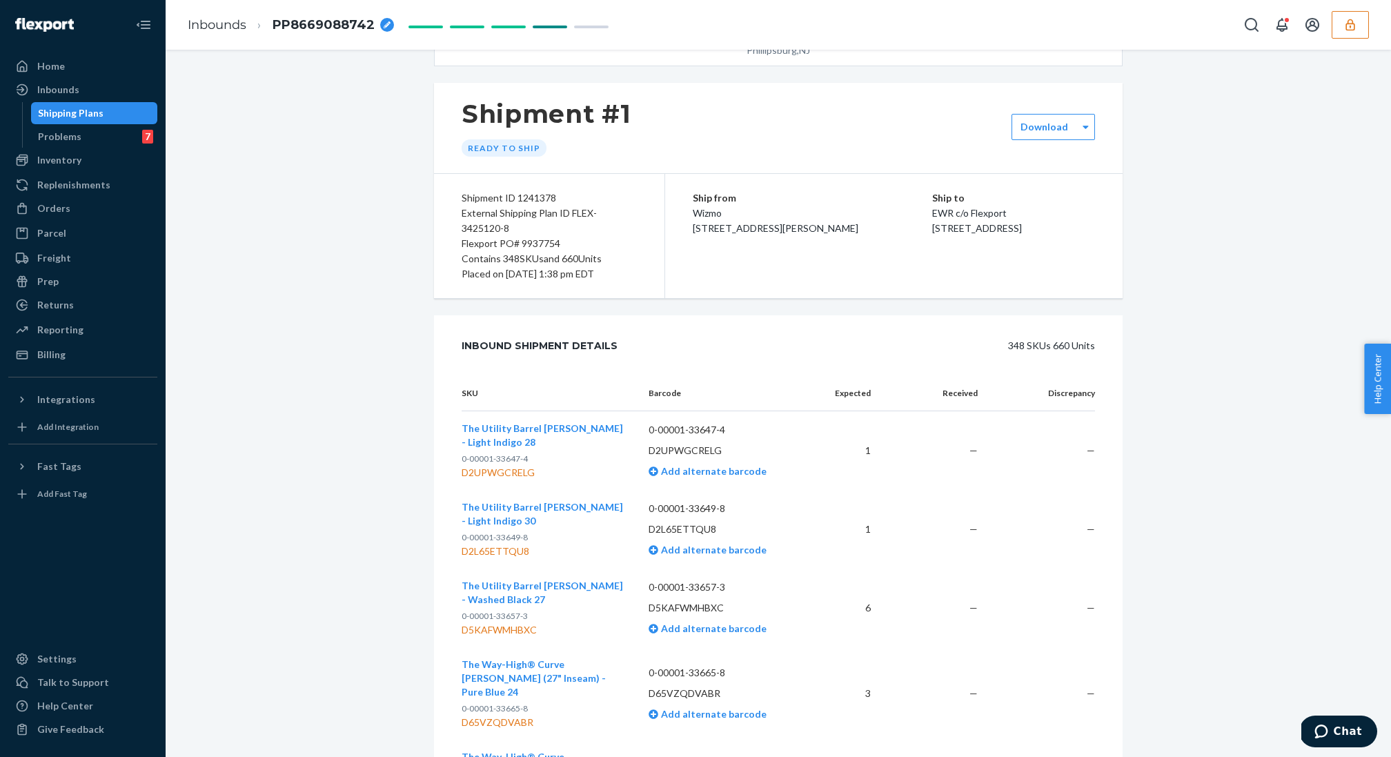
click at [331, 32] on span "PP8669088742" at bounding box center [324, 26] width 102 height 18
click at [331, 32] on input "PP8669088742" at bounding box center [342, 25] width 138 height 22
click at [543, 241] on div "Flexport PO# 9937754" at bounding box center [549, 243] width 175 height 15
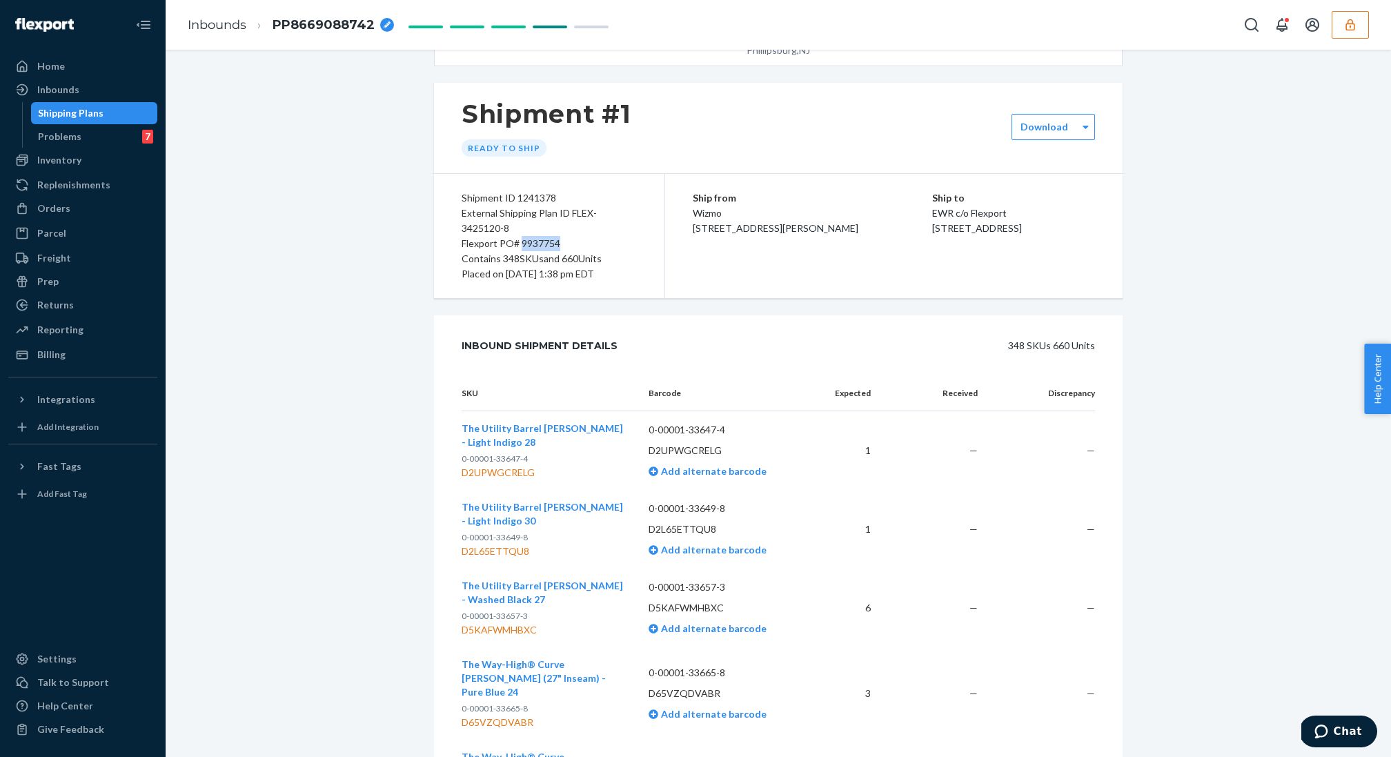
copy div "9937754"
